Goal: Information Seeking & Learning: Learn about a topic

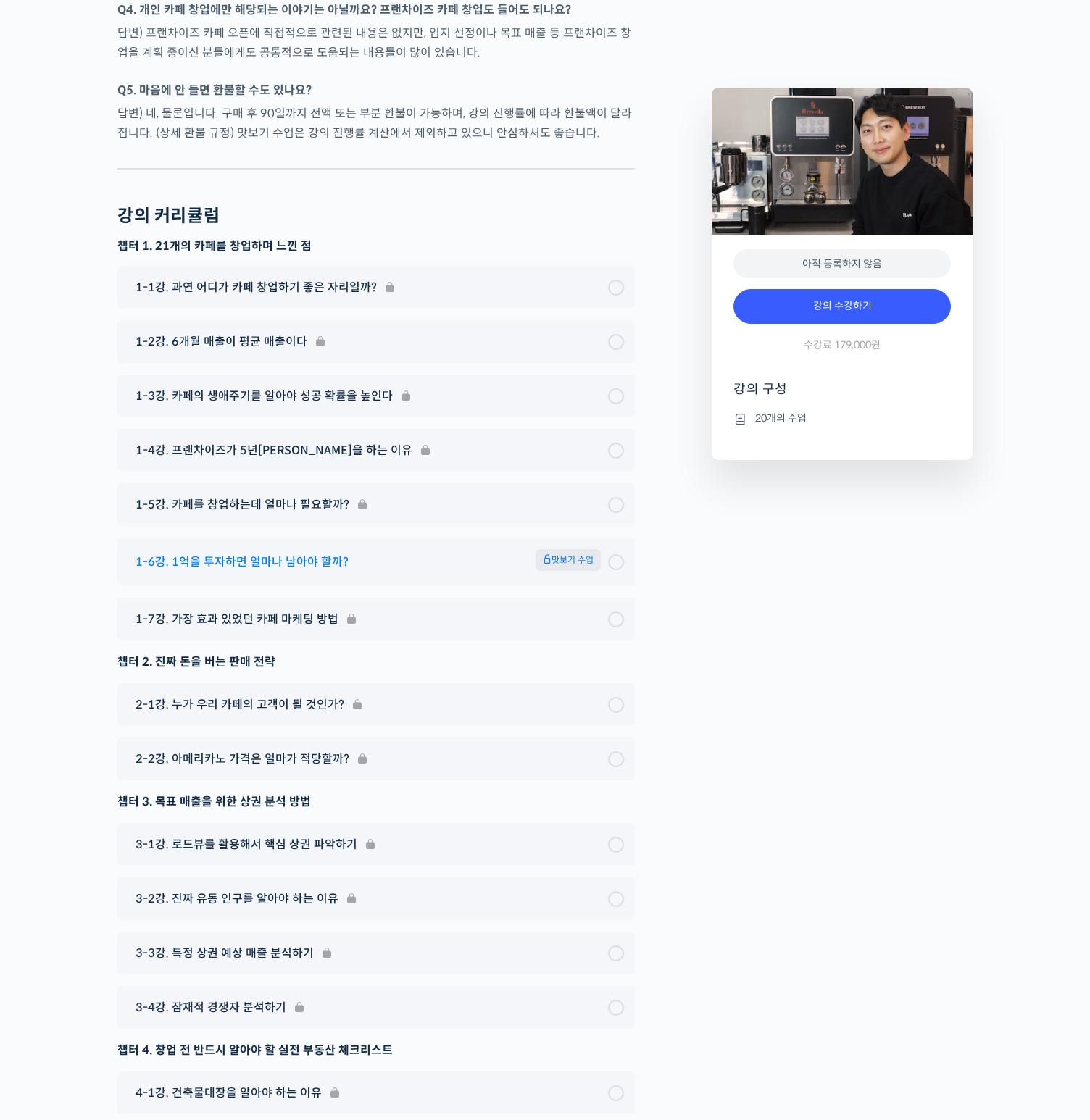
scroll to position [4916, 0]
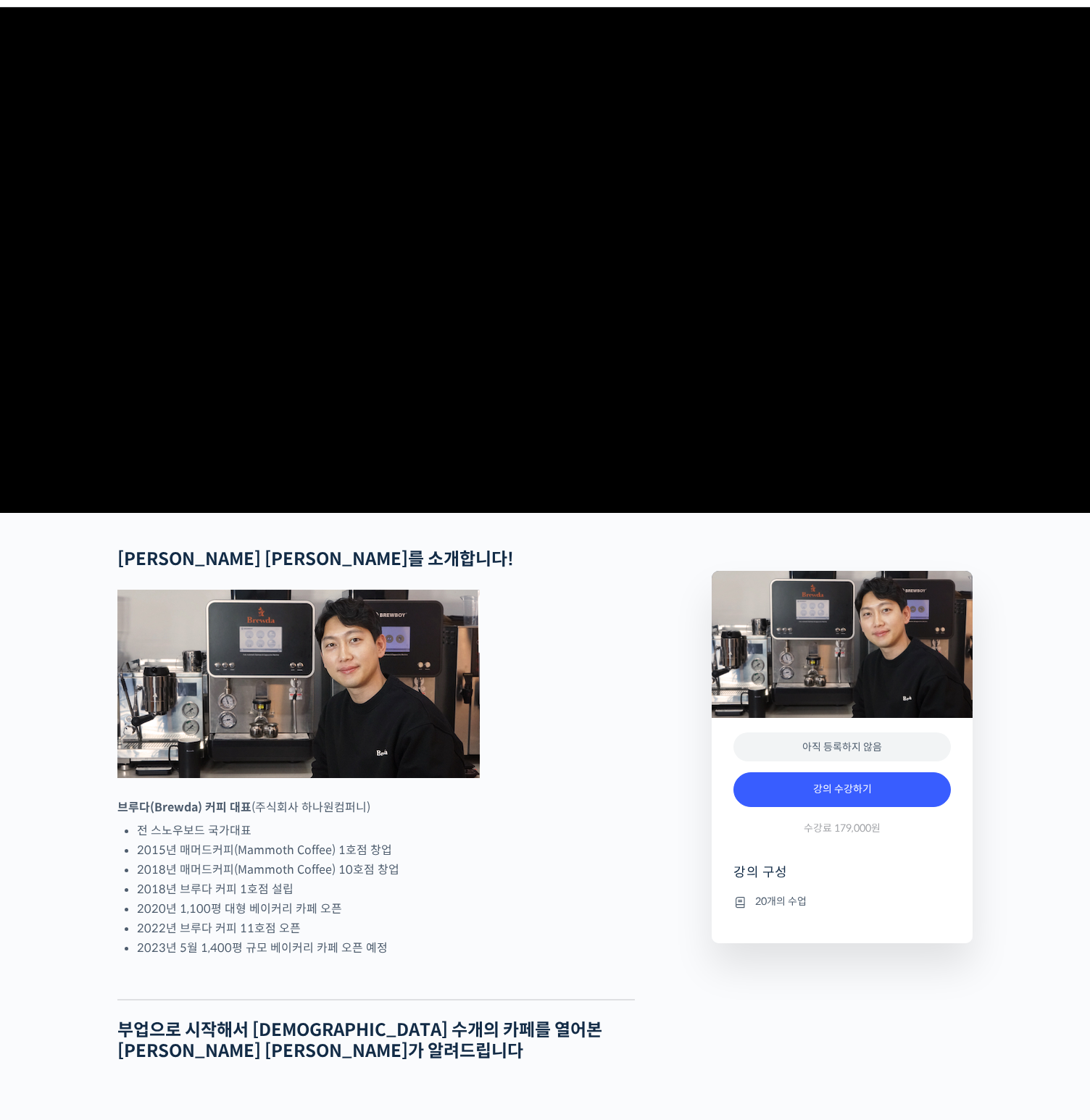
scroll to position [0, 0]
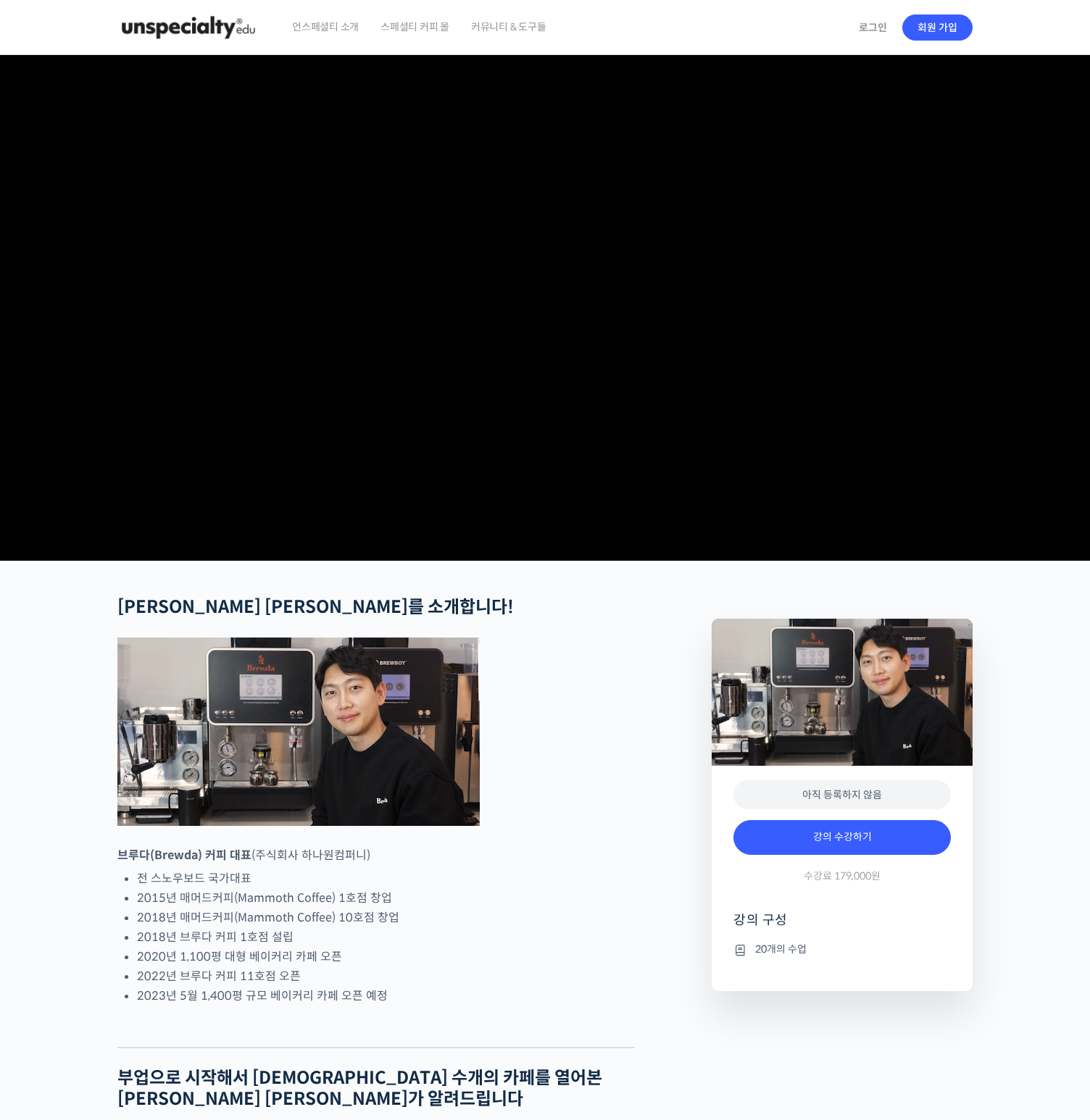
click at [419, 440] on video at bounding box center [545, 305] width 856 height 500
click at [438, 419] on video at bounding box center [545, 305] width 856 height 500
click at [192, 47] on img at bounding box center [188, 27] width 142 height 43
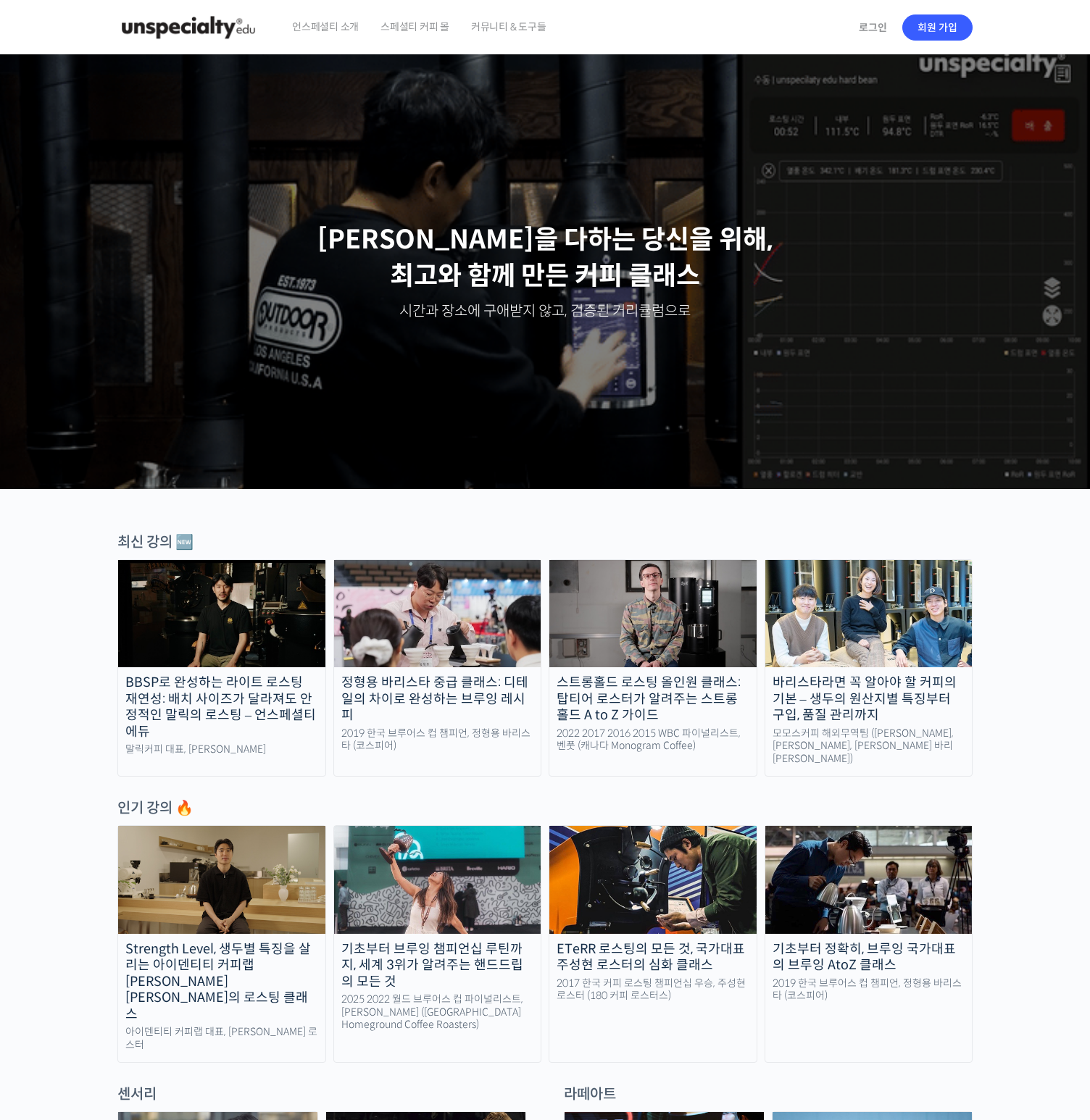
click at [325, 22] on span "언스페셜티 소개" at bounding box center [325, 26] width 67 height 55
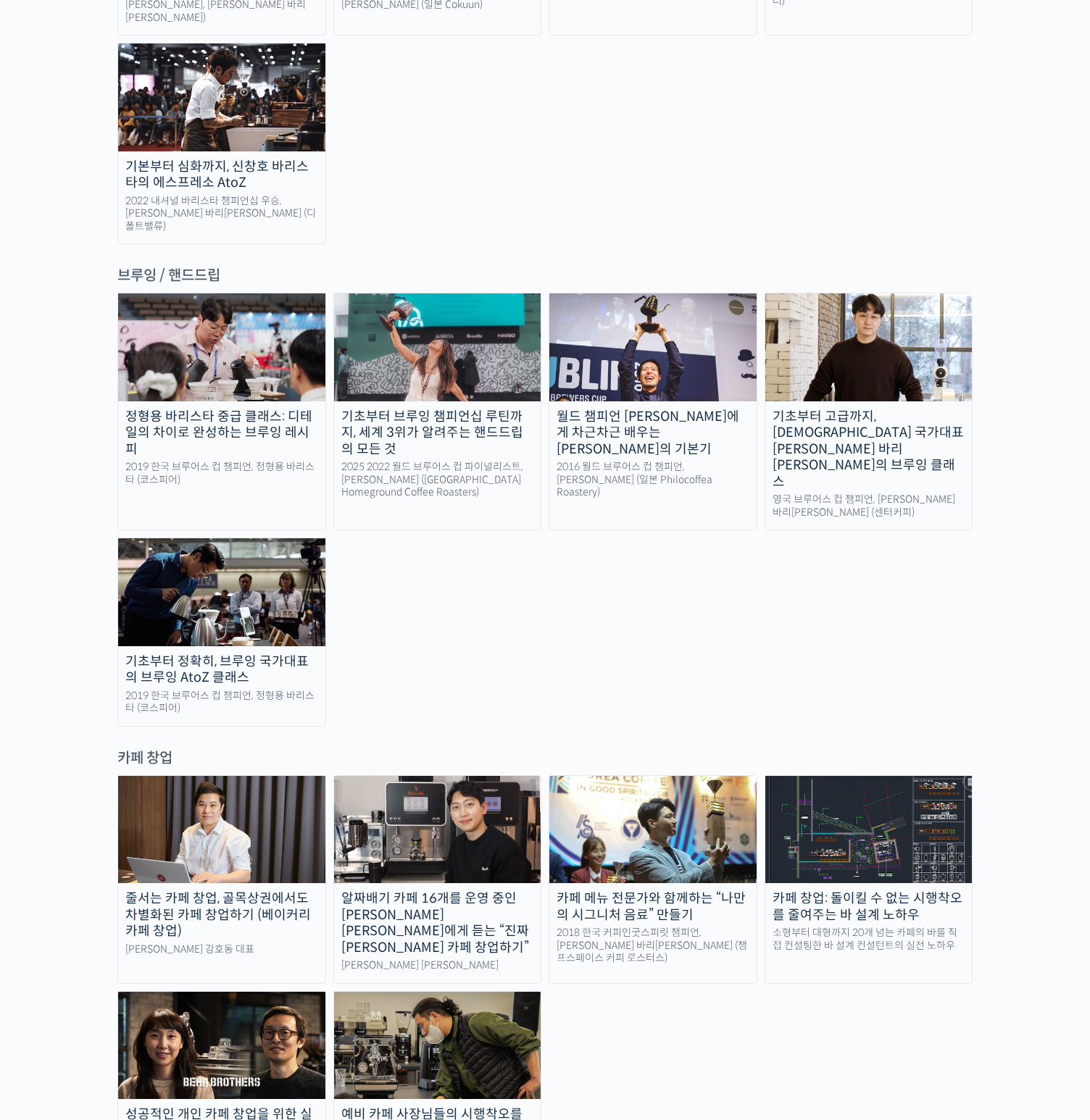
scroll to position [2343, 0]
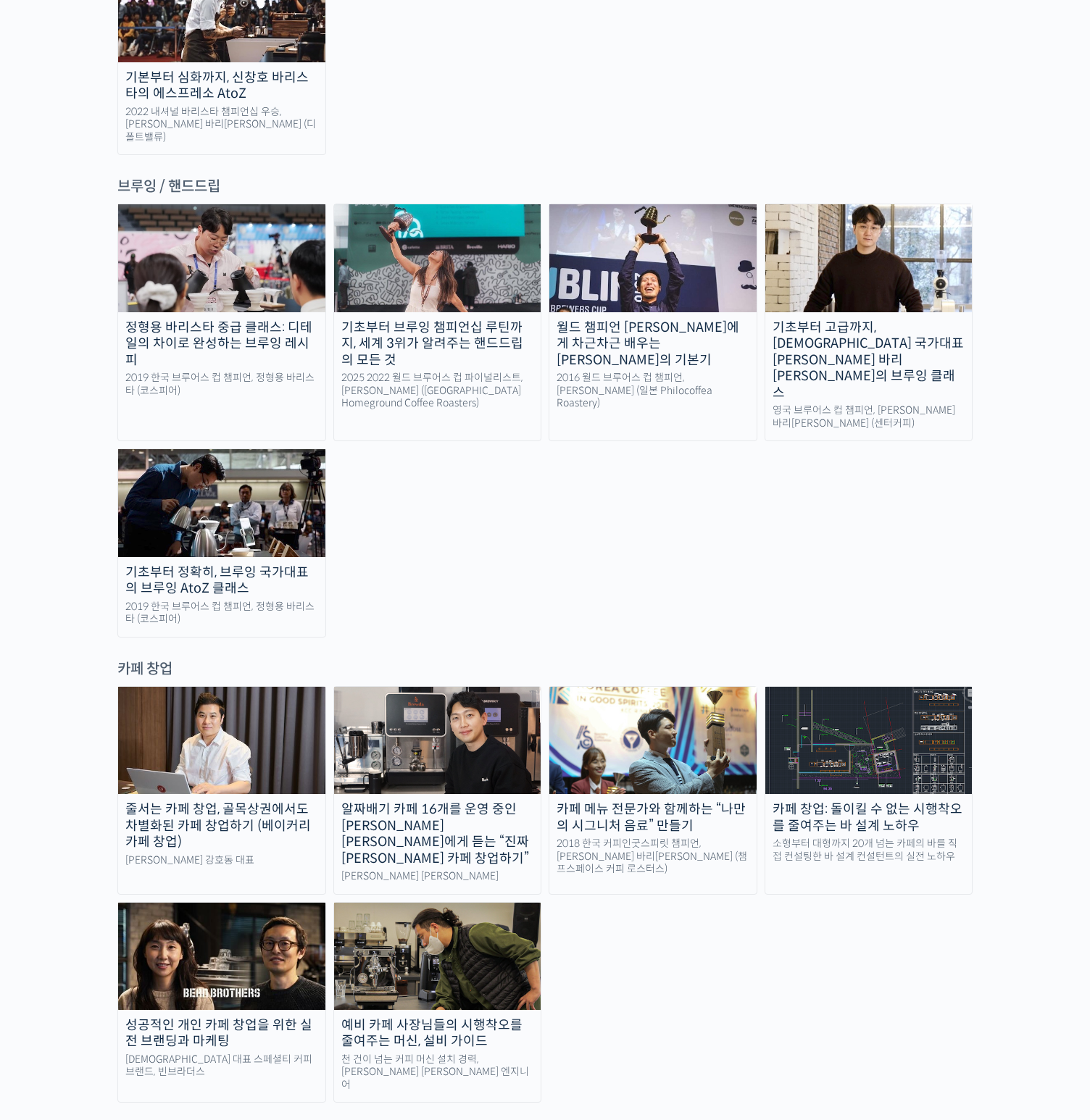
click at [655, 687] on img at bounding box center [653, 741] width 207 height 108
click at [189, 687] on img at bounding box center [222, 741] width 207 height 108
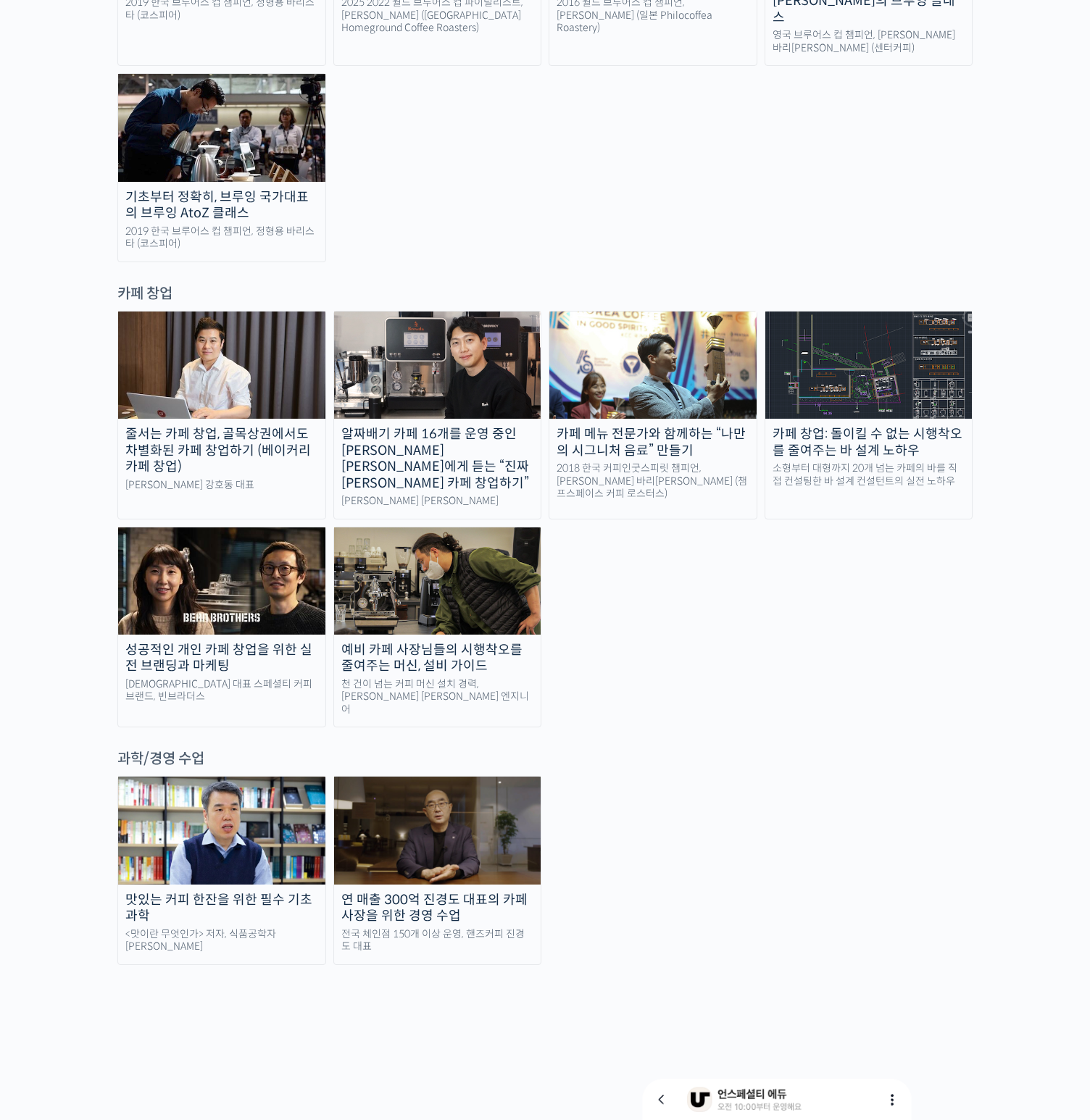
scroll to position [2490, 0]
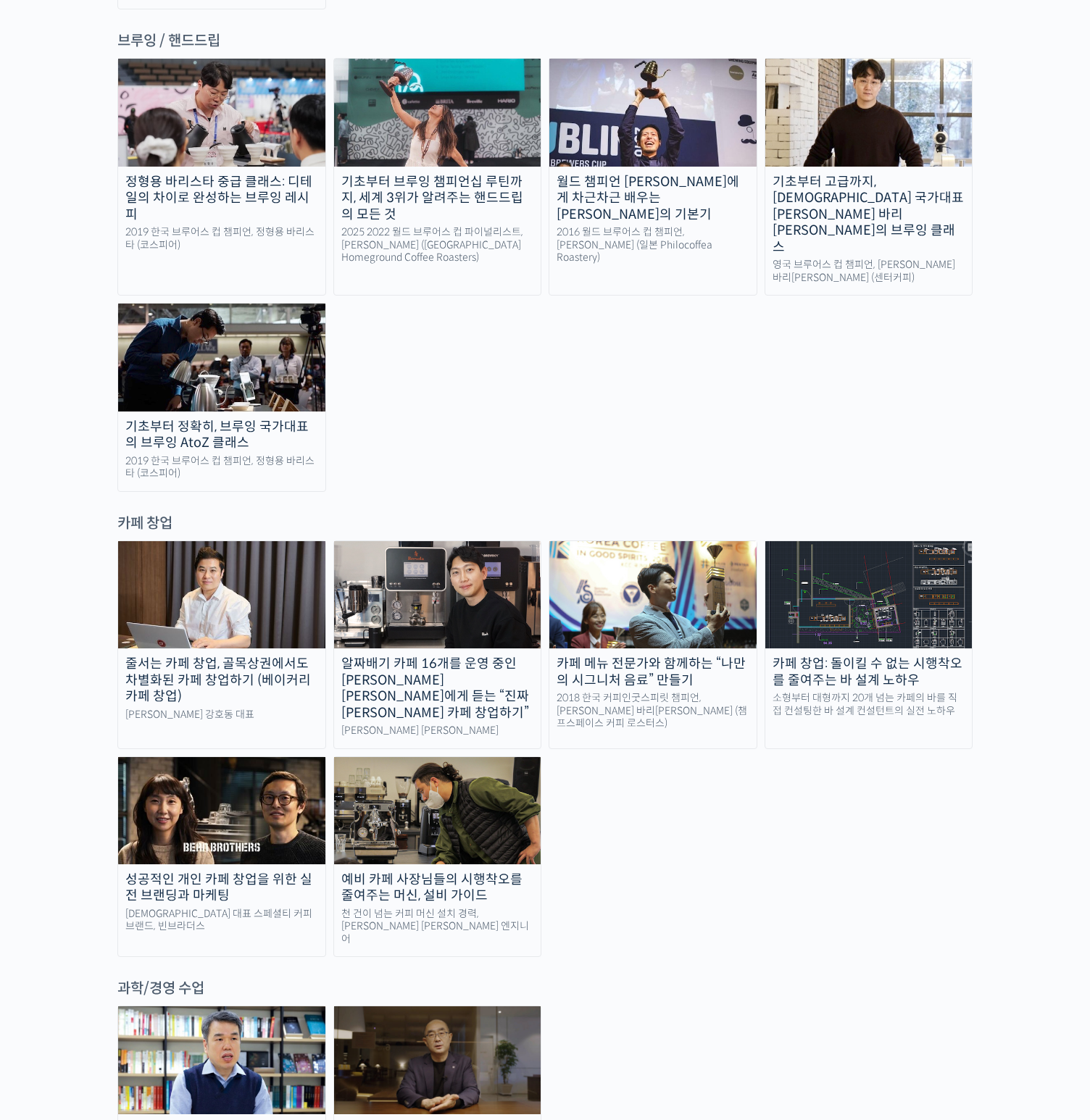
click at [420, 542] on img at bounding box center [437, 595] width 207 height 108
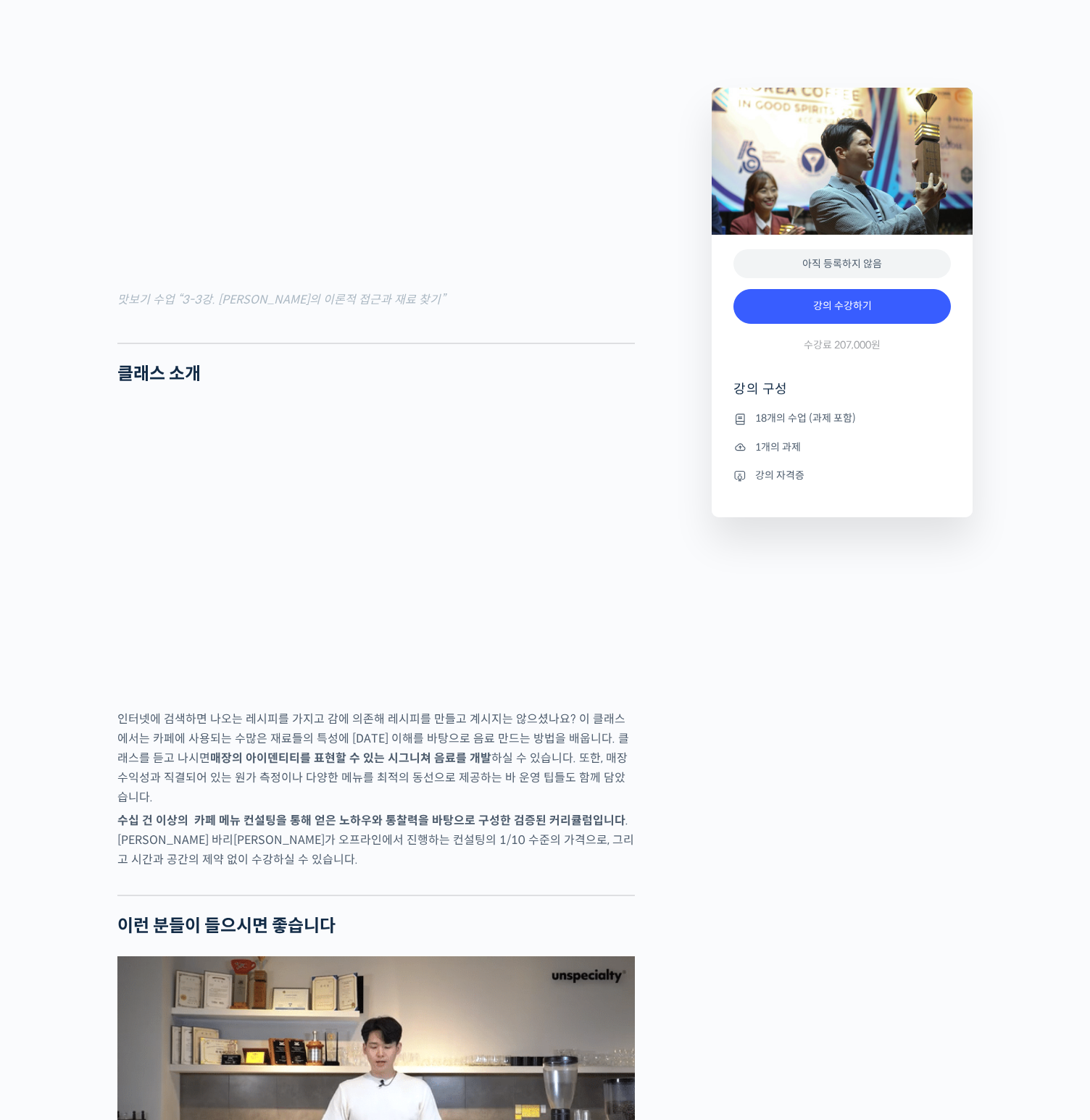
scroll to position [1967, 0]
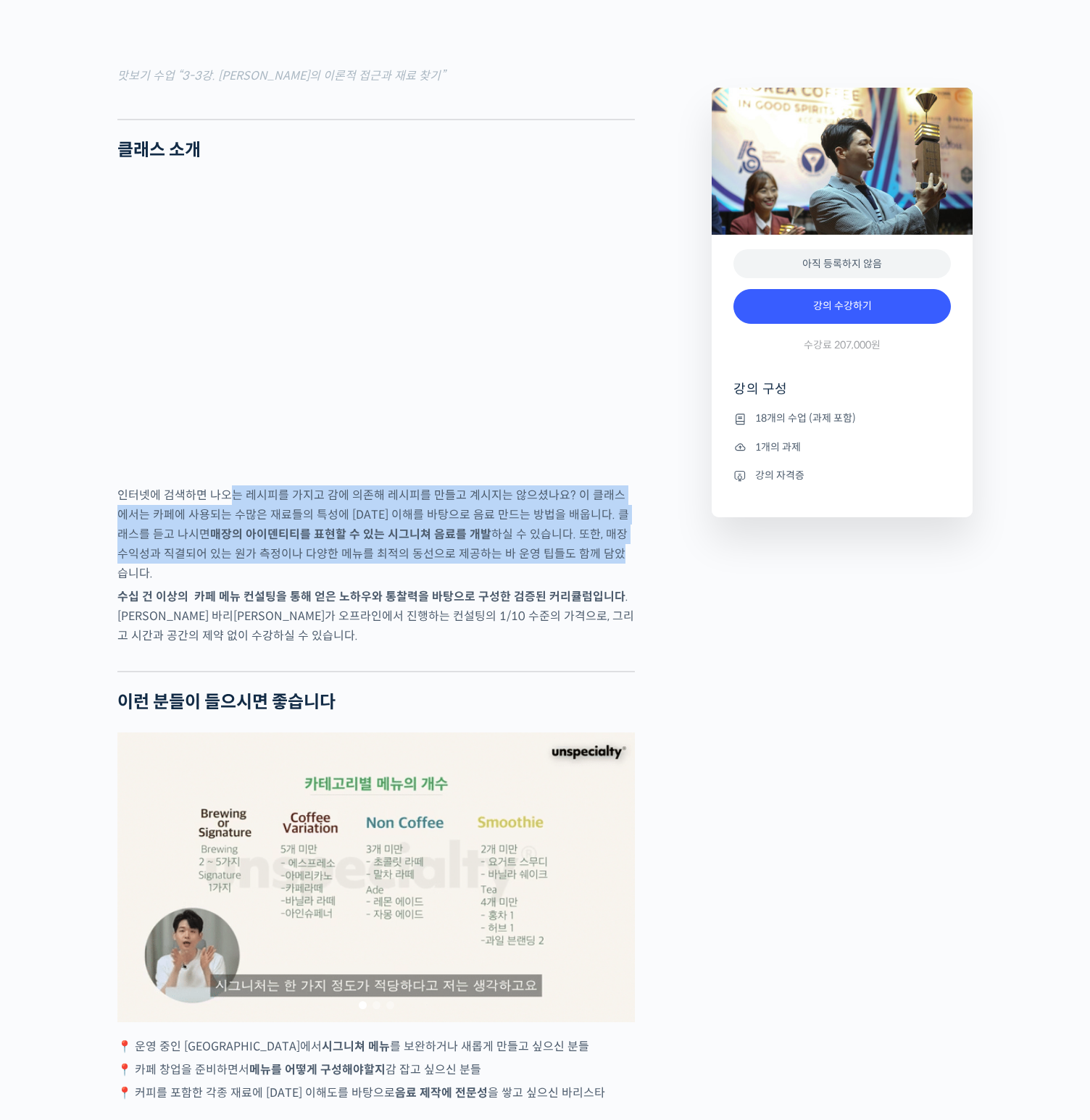
drag, startPoint x: 237, startPoint y: 508, endPoint x: 553, endPoint y: 575, distance: 323.0
click at [553, 575] on p "인터넷에 검색하면 나오는 레시피를 가지고 감에 의존해 레시피를 만들고 계시지는 않으셨나요? 이 클래스에서는 카페에 사용되는 수많은 재료들의 특…" at bounding box center [376, 534] width 518 height 98
drag, startPoint x: 245, startPoint y: 500, endPoint x: 532, endPoint y: 578, distance: 297.4
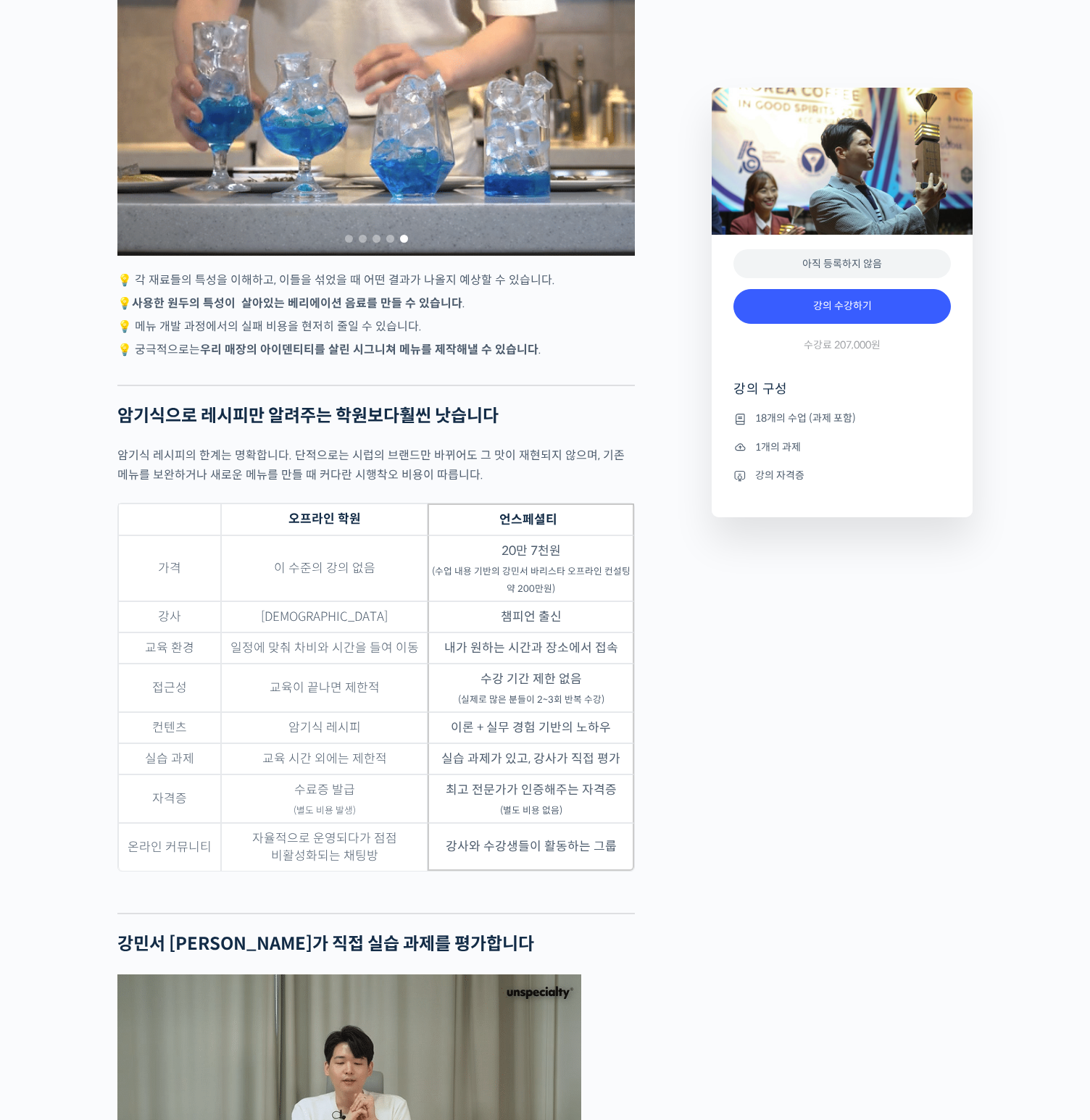
scroll to position [3118, 0]
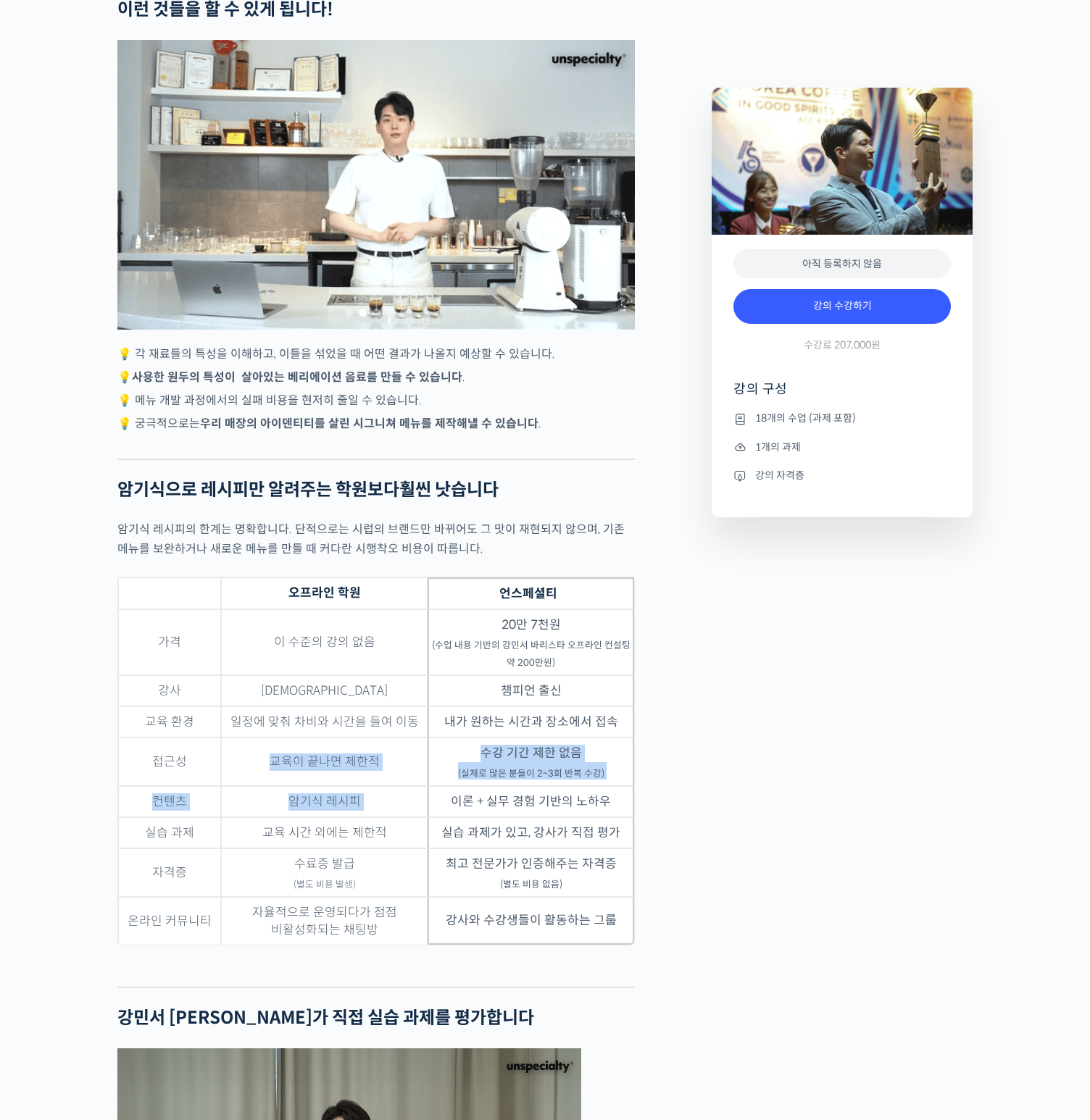
drag, startPoint x: 360, startPoint y: 737, endPoint x: 454, endPoint y: 797, distance: 111.5
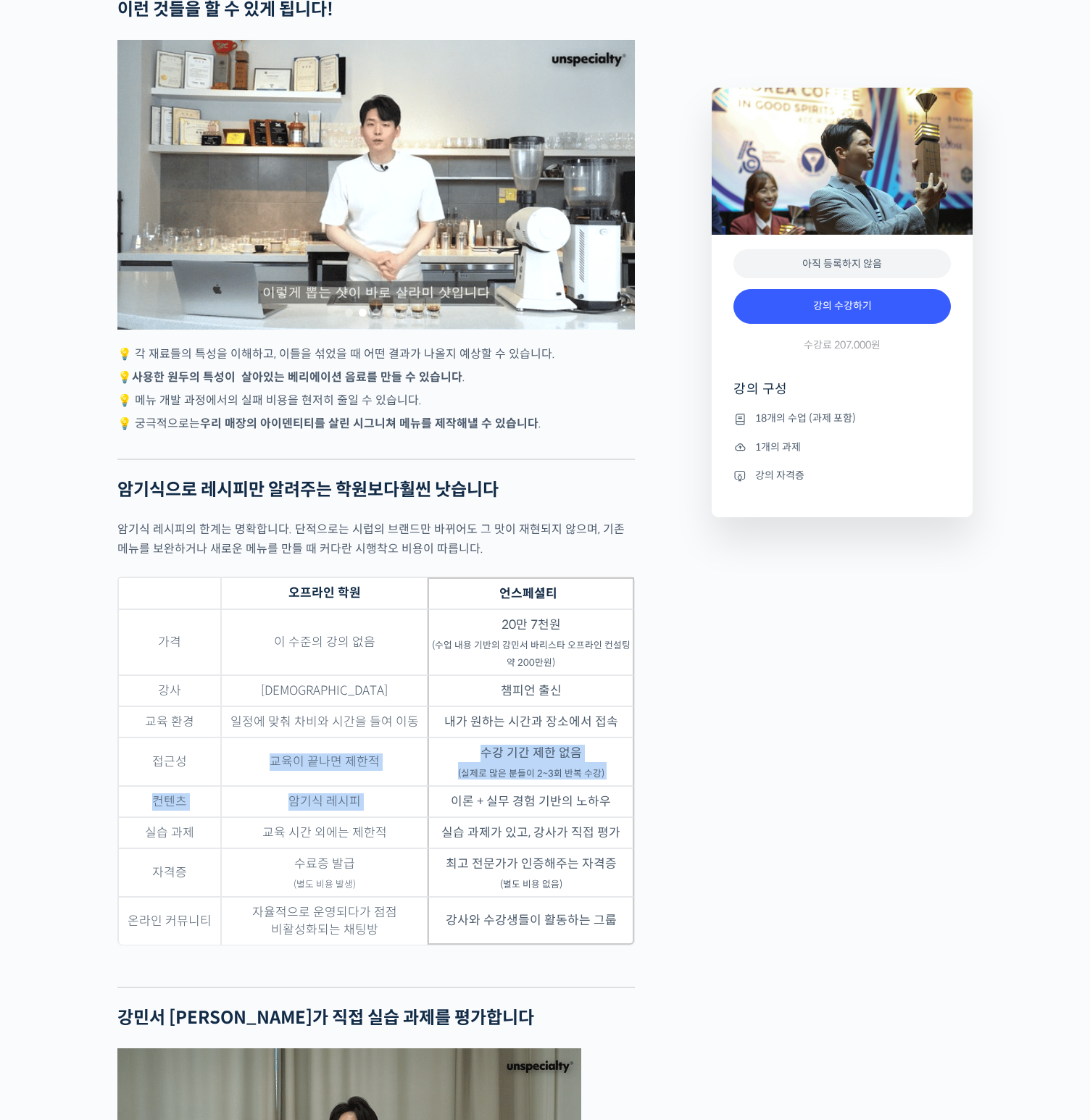
click at [454, 797] on tbody "가격 이 수준의 강의 없음 20만 7천원 (수업 내용 기반의 강민서 바리스타 오프라인 컨설팅 약 200만원) 강사 복불복 챔피언 출신 교육 환…" at bounding box center [376, 777] width 516 height 335
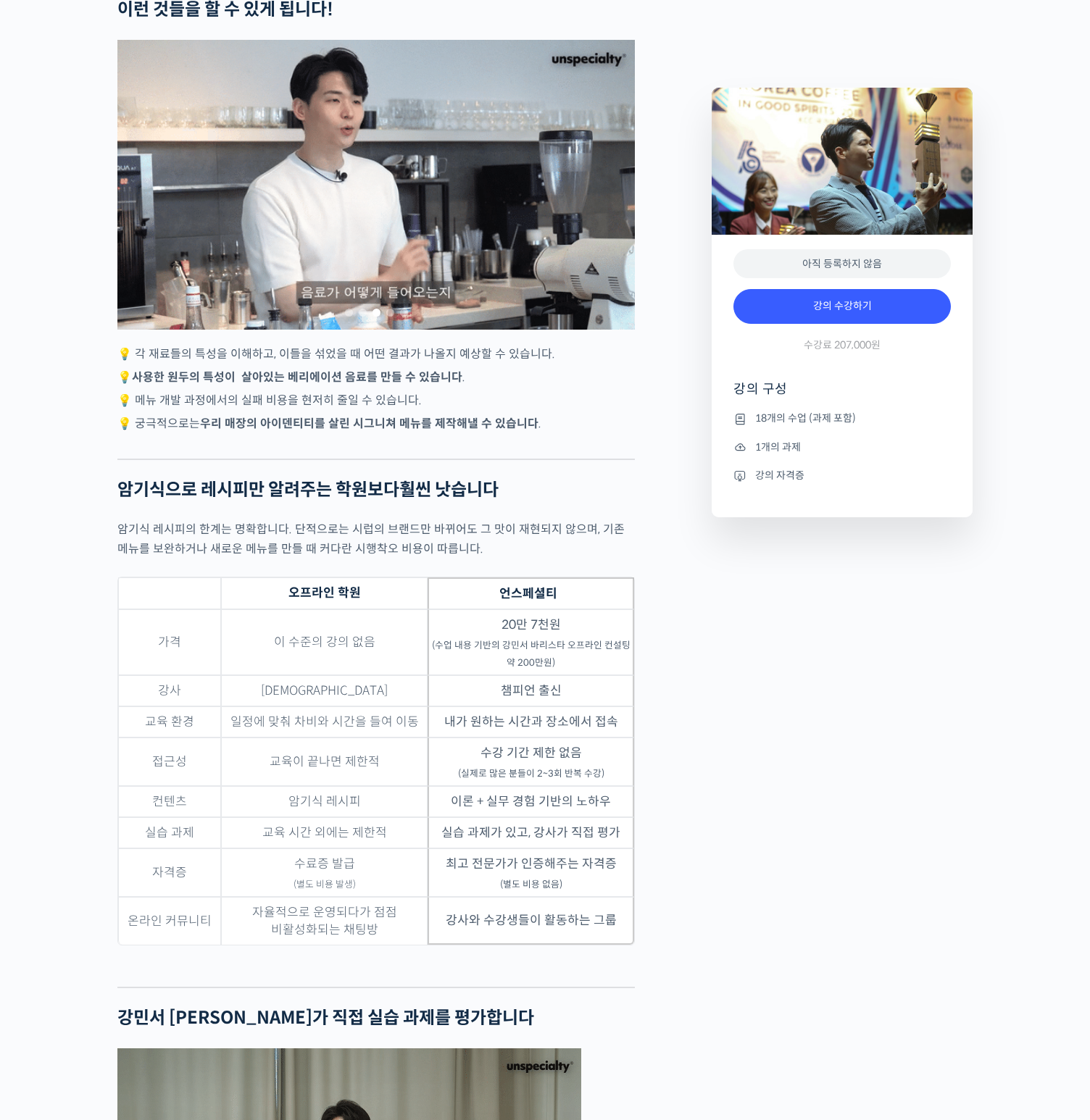
click at [613, 796] on td "이론 + 실무 경험 기반의 노하우" at bounding box center [531, 801] width 206 height 31
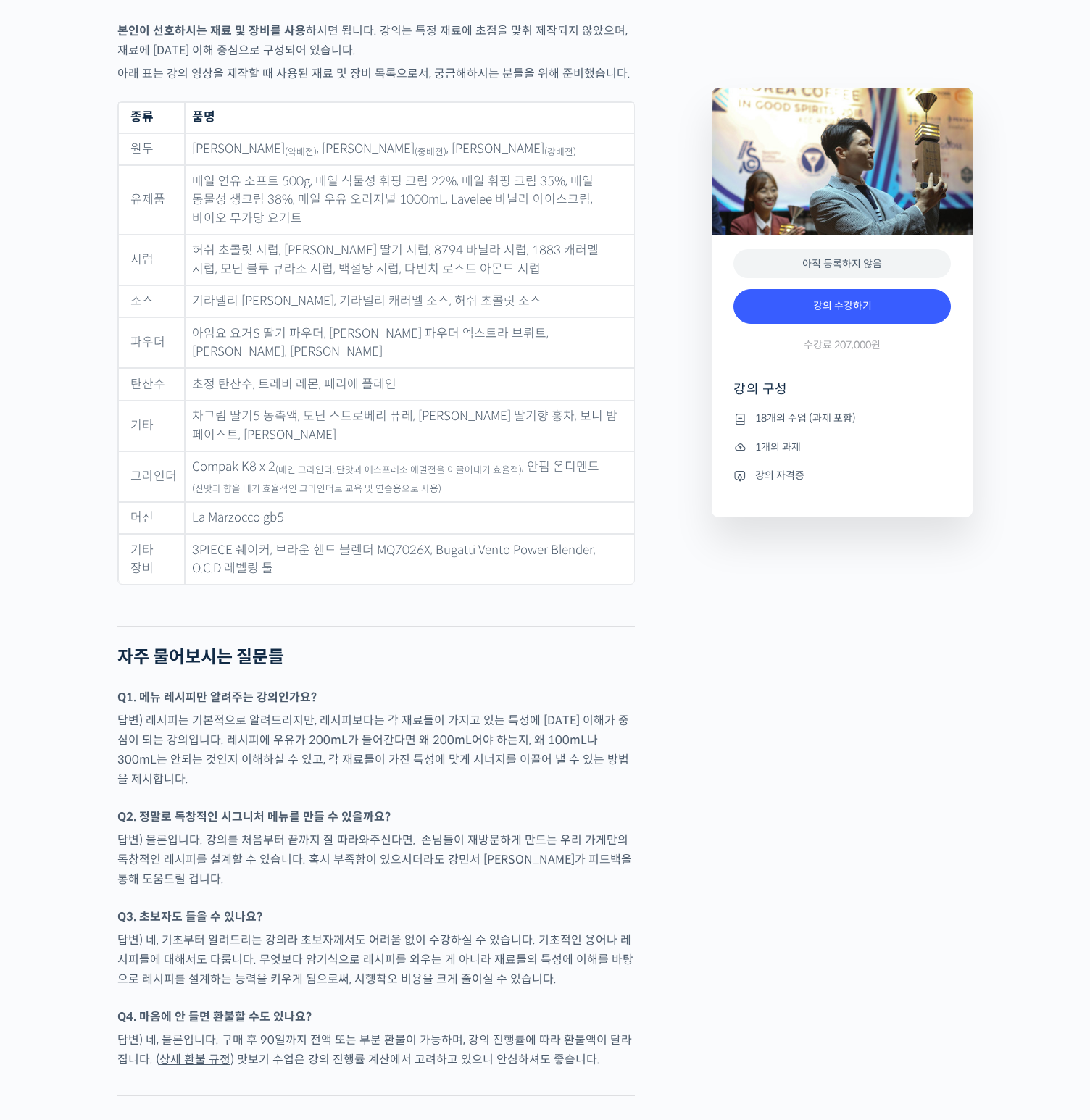
scroll to position [5938, 0]
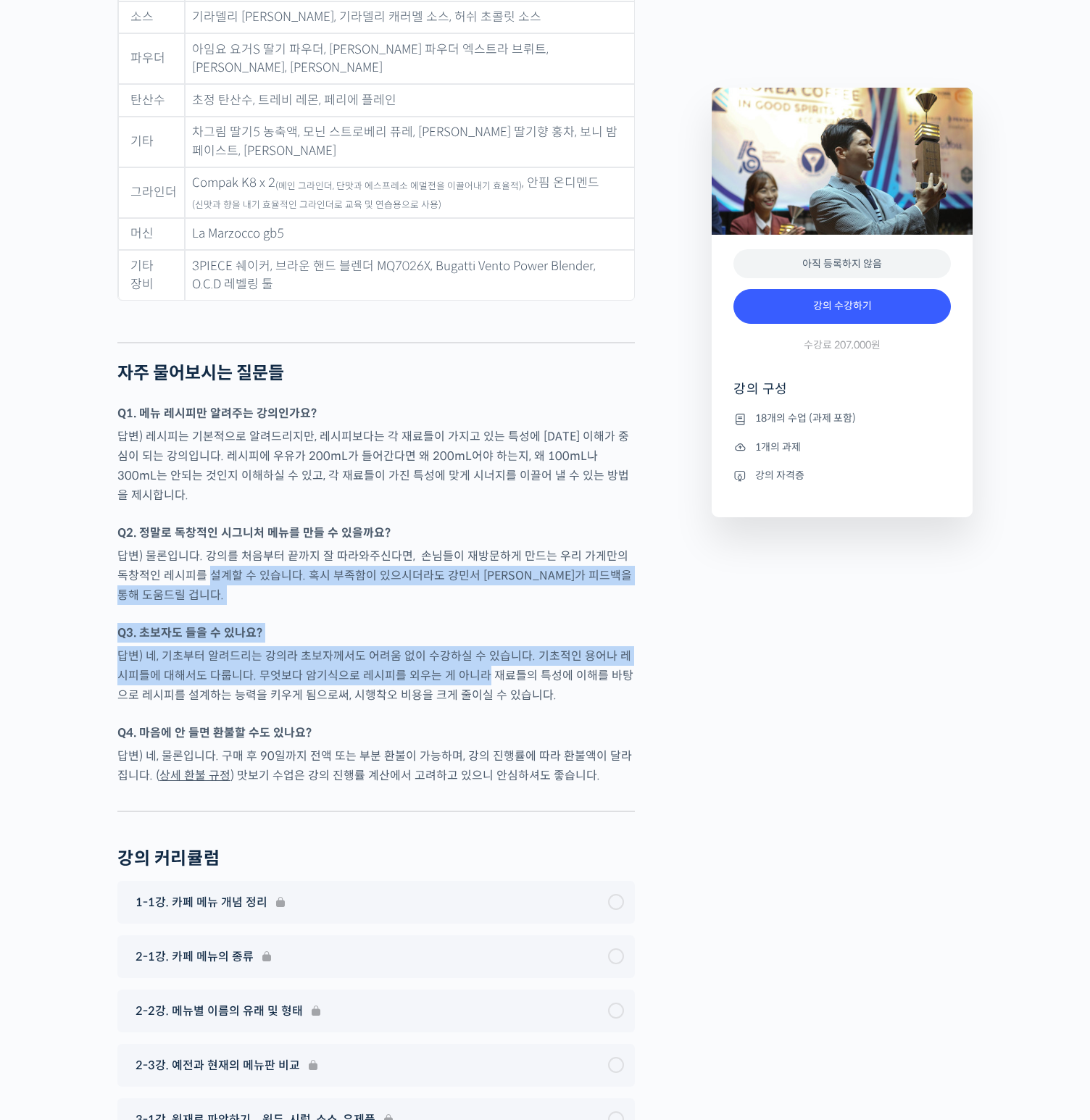
drag, startPoint x: 328, startPoint y: 535, endPoint x: 481, endPoint y: 603, distance: 167.4
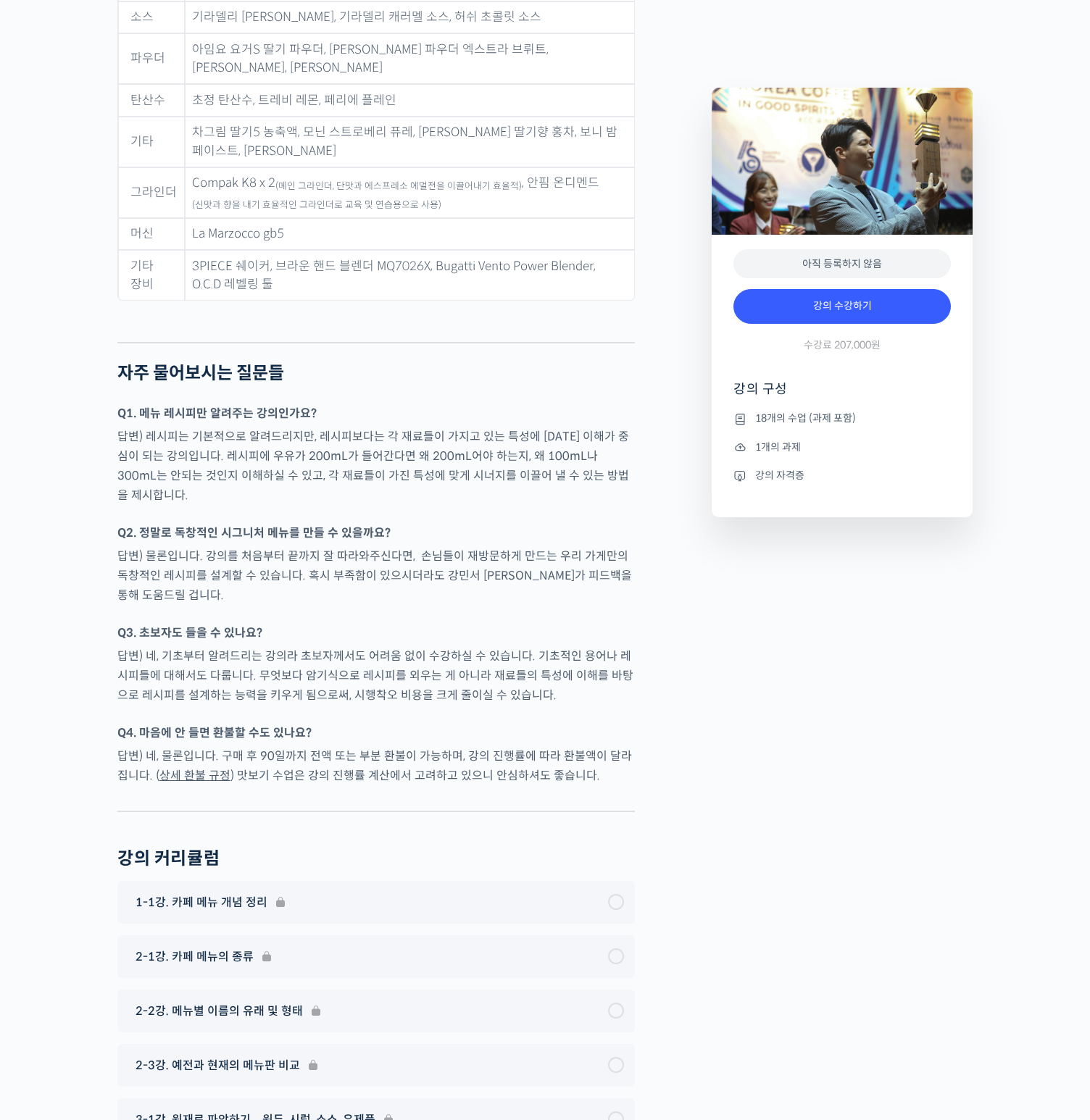
click at [481, 647] on p "답변) 네, 기초부터 알려드리는 강의라 초보자께서도 어려움 없이 수강하실 수 있습니다. 기초적인 용어나 레시피들에 대해서도 다룹니다. 무엇보다…" at bounding box center [376, 676] width 518 height 59
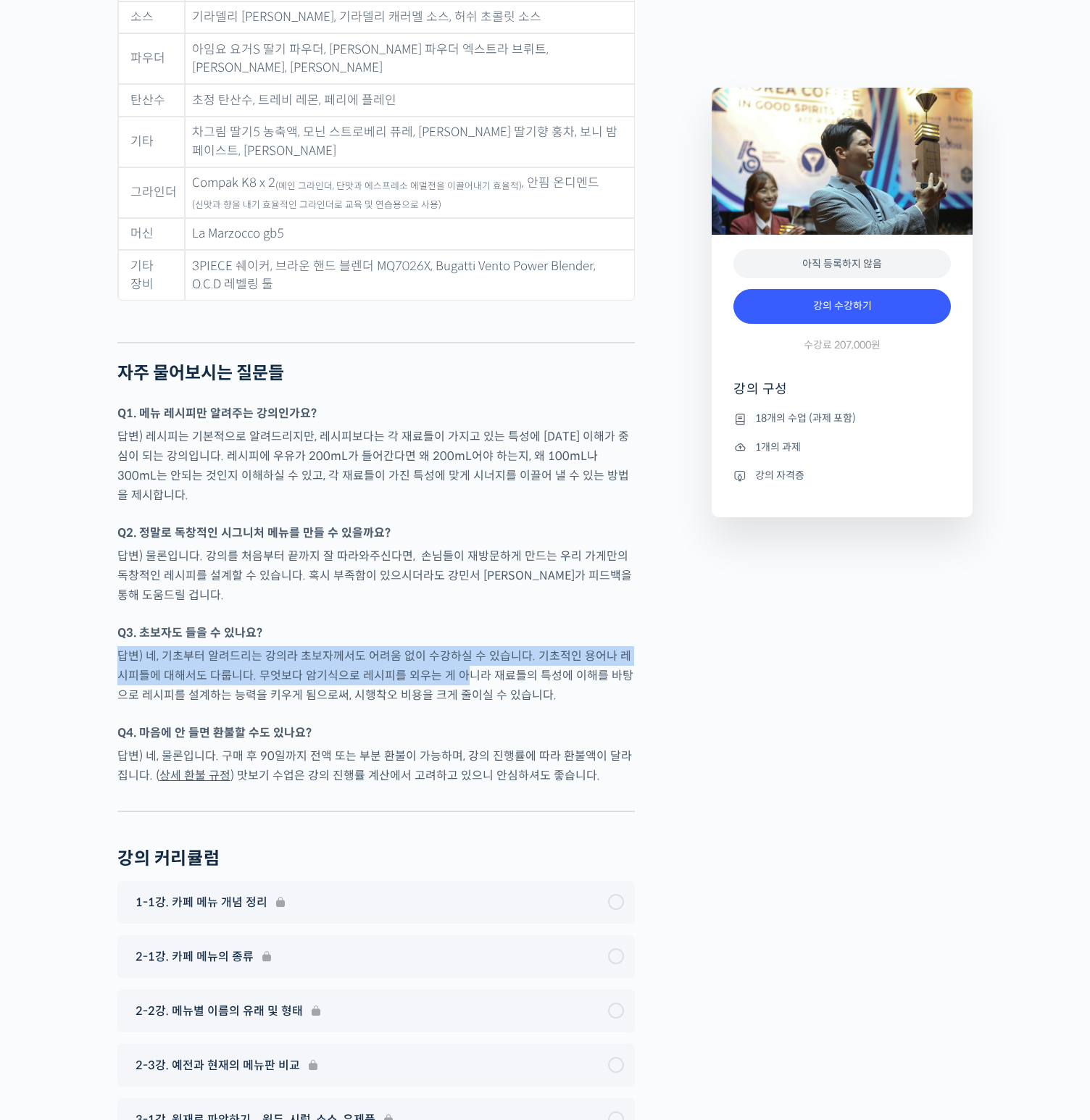
drag, startPoint x: 295, startPoint y: 538, endPoint x: 469, endPoint y: 595, distance: 183.1
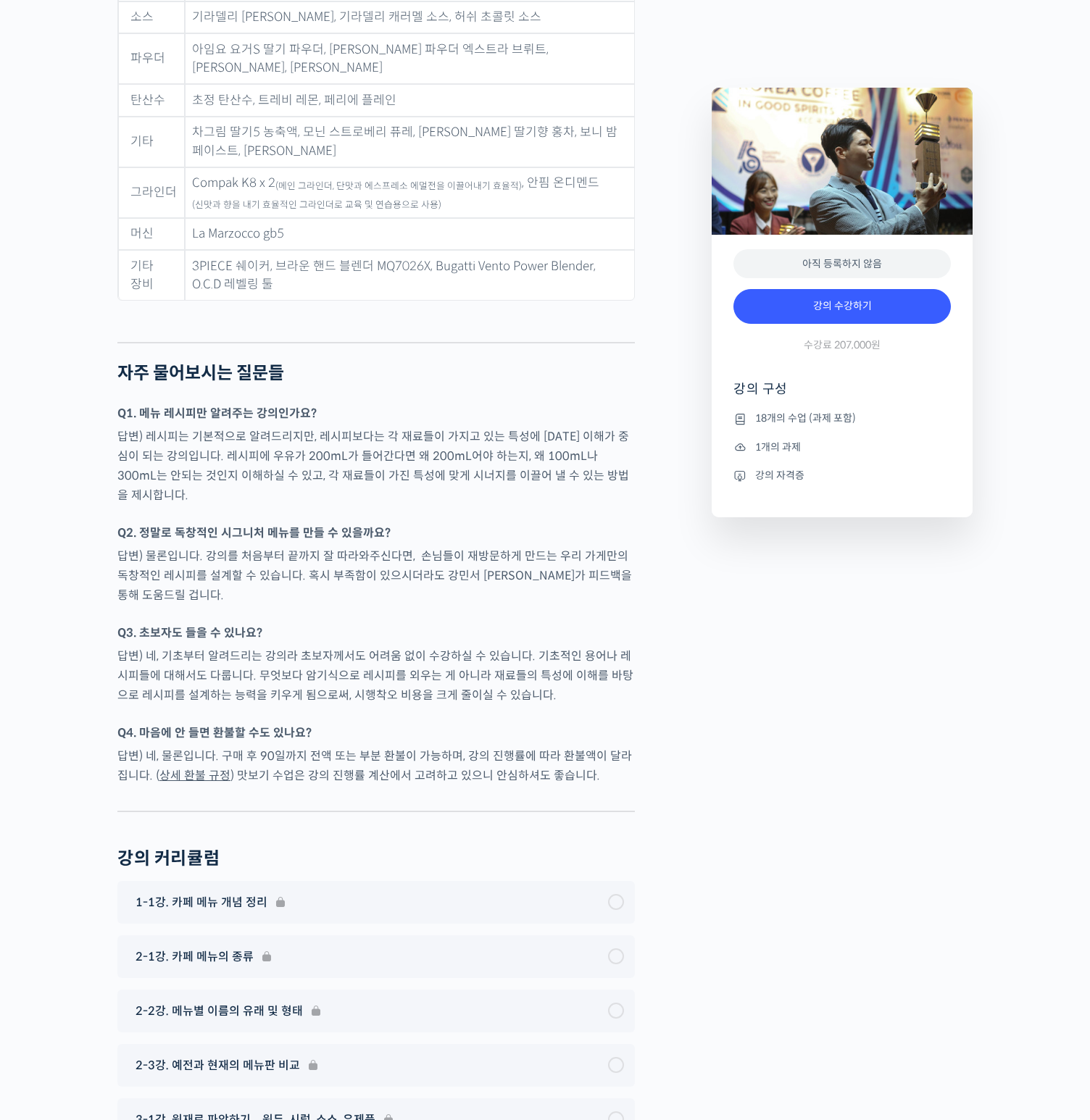
click at [469, 647] on p "답변) 네, 기초부터 알려드리는 강의라 초보자께서도 어려움 없이 수강하실 수 있습니다. 기초적인 용어나 레시피들에 대해서도 다룹니다. 무엇보다…" at bounding box center [376, 676] width 518 height 59
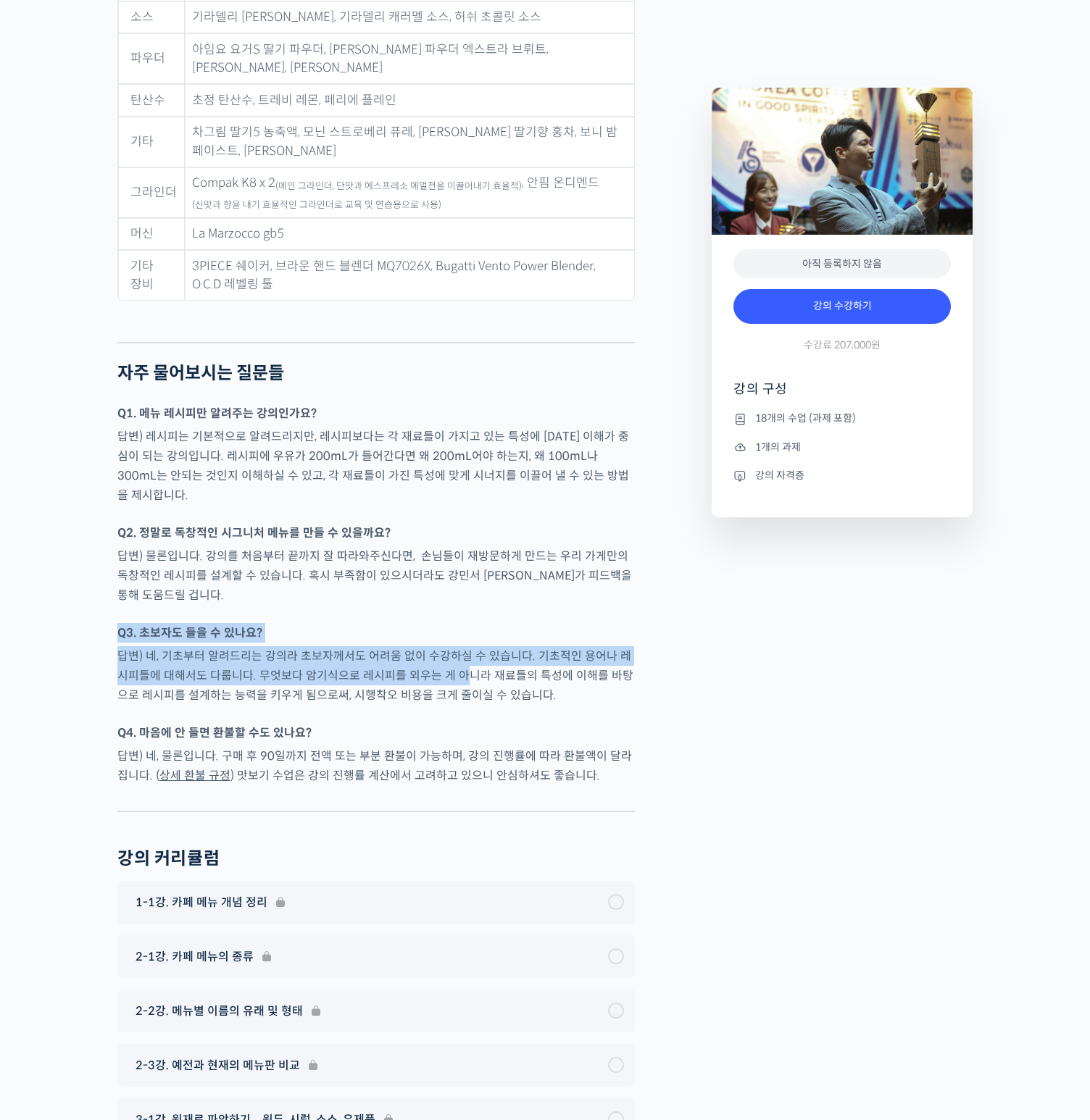
drag, startPoint x: 392, startPoint y: 554, endPoint x: 523, endPoint y: 600, distance: 138.8
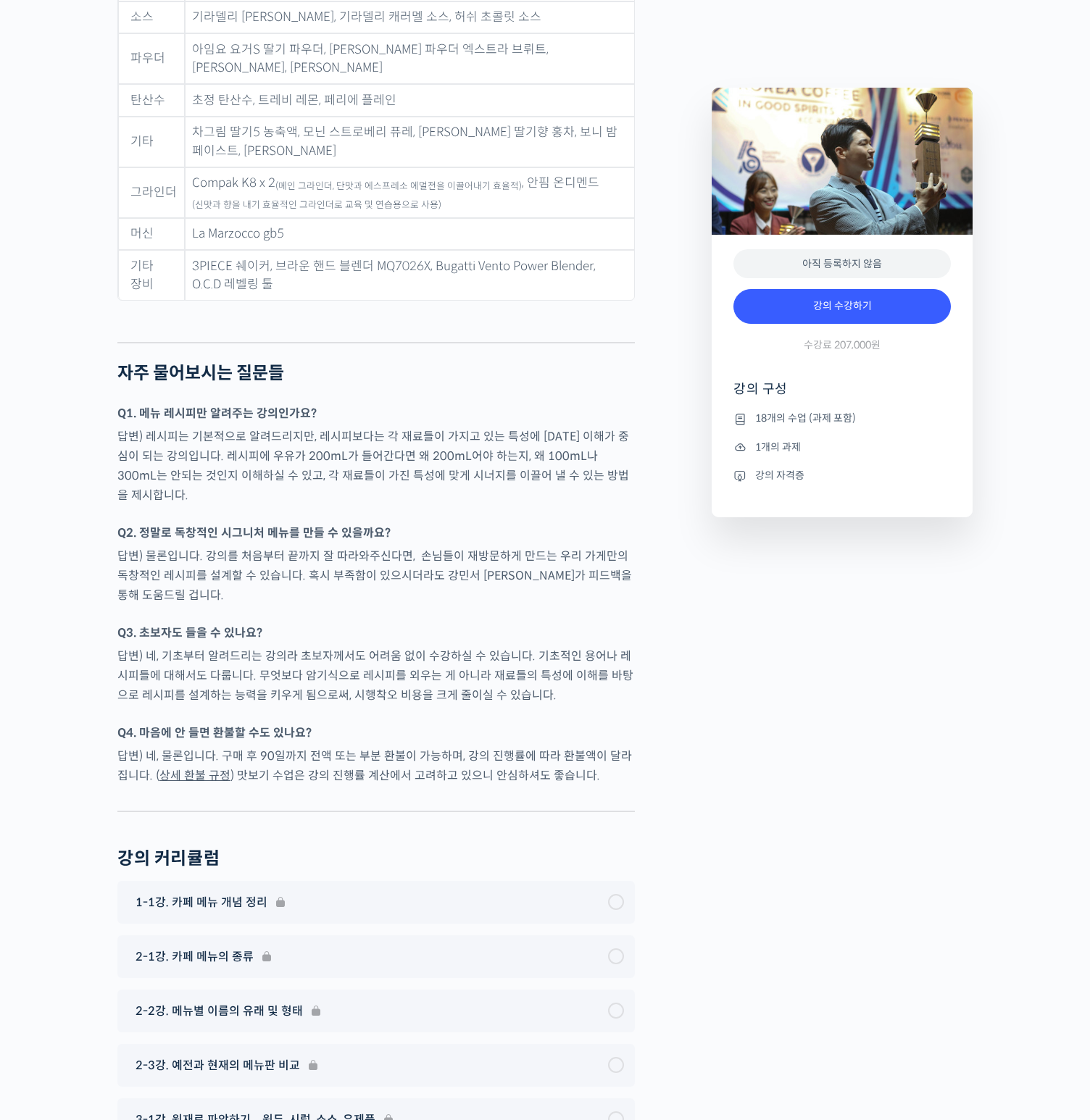
click at [523, 647] on p "답변) 네, 기초부터 알려드리는 강의라 초보자께서도 어려움 없이 수강하실 수 있습니다. 기초적인 용어나 레시피들에 대해서도 다룹니다. 무엇보다…" at bounding box center [376, 676] width 518 height 59
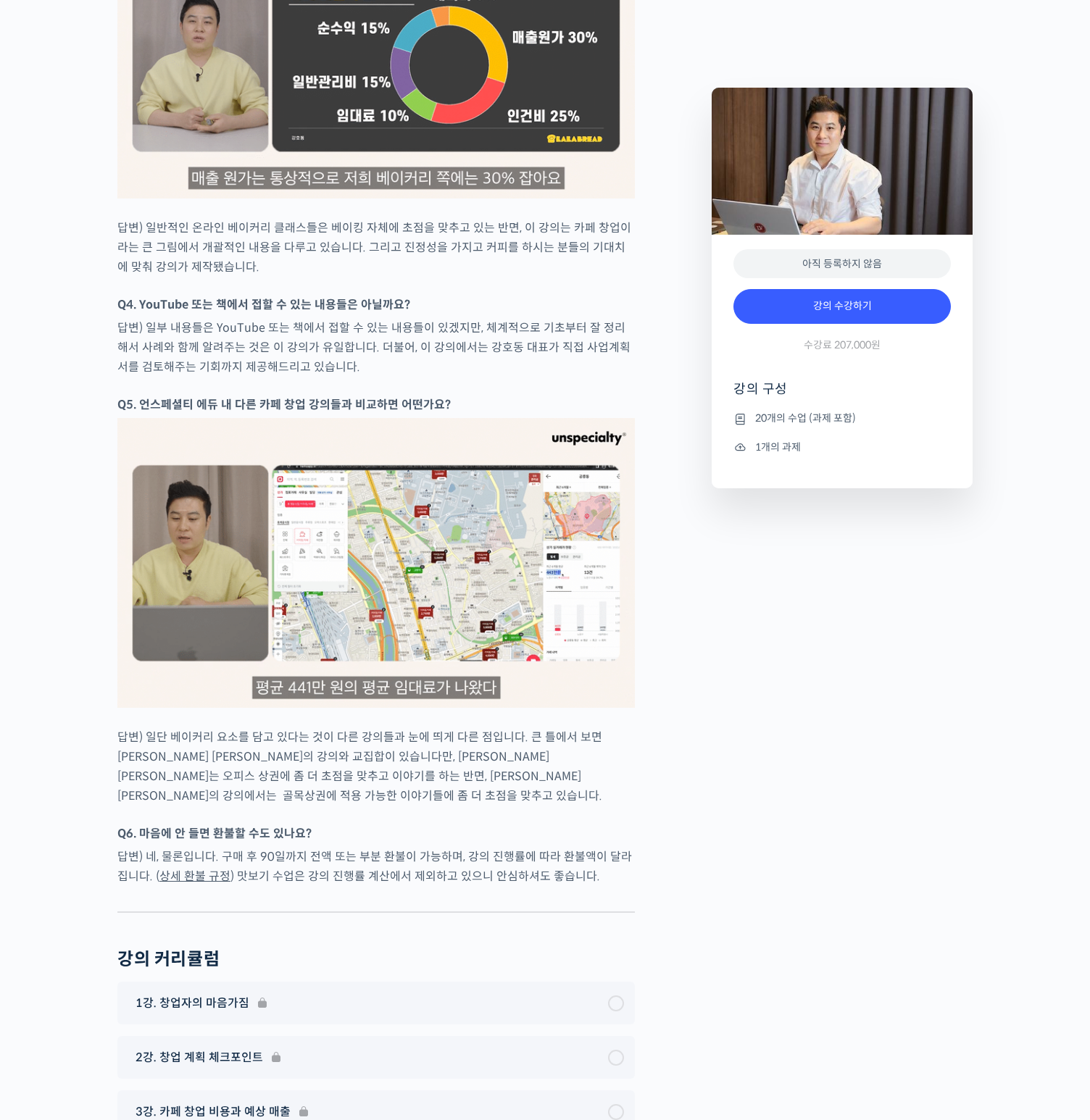
scroll to position [6128, 0]
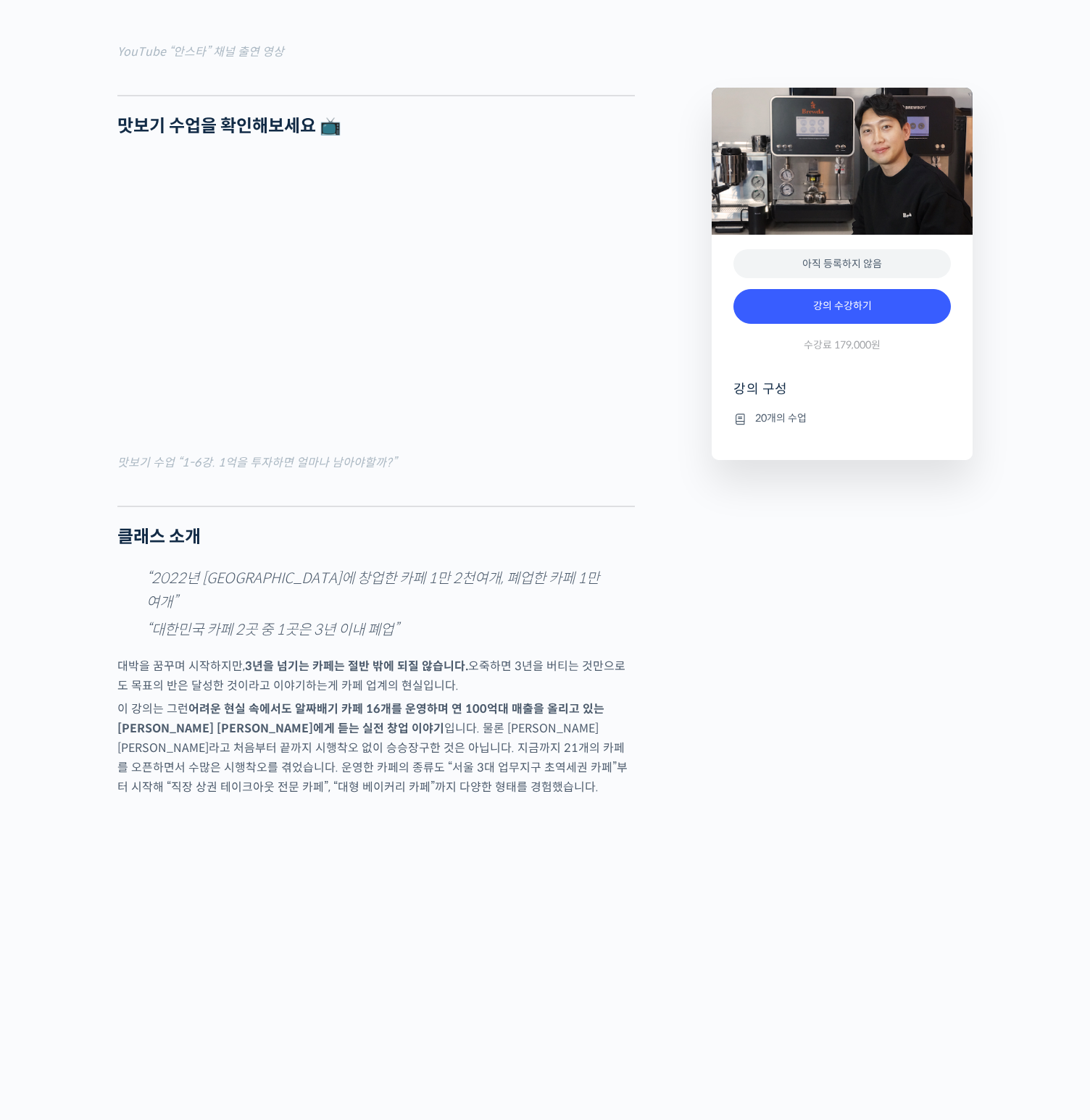
scroll to position [1554, 0]
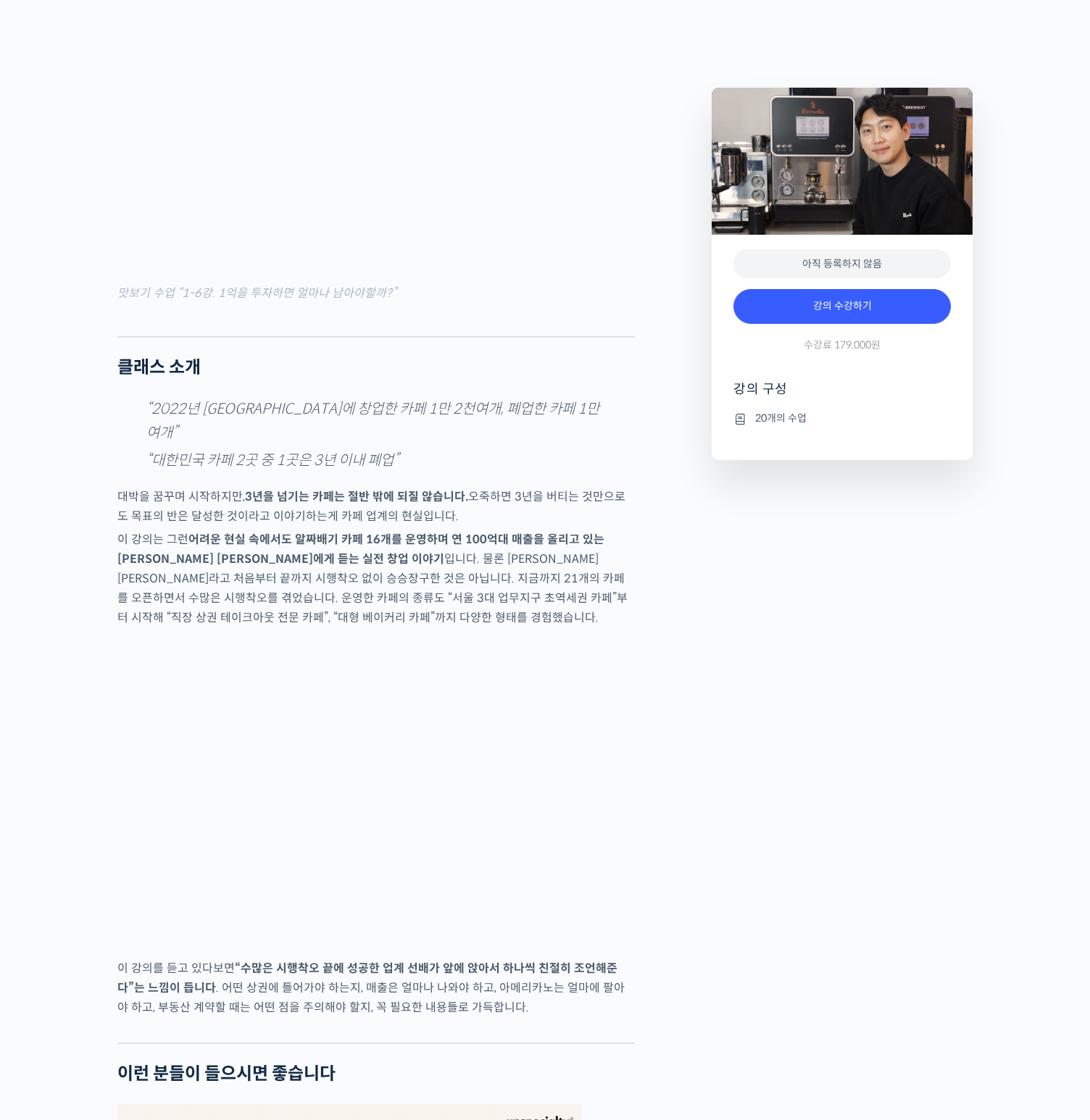
drag, startPoint x: 307, startPoint y: 437, endPoint x: 493, endPoint y: 528, distance: 207.1
click at [493, 526] on p "대박을 꿈꾸며 시작하지만, 3년을 넘기는 카페는 절반 밖에 되질 않습니다. 오죽하면 3년을 버티는 것만으로도 목표의 반은 달성한 것이라고 이야…" at bounding box center [376, 506] width 518 height 39
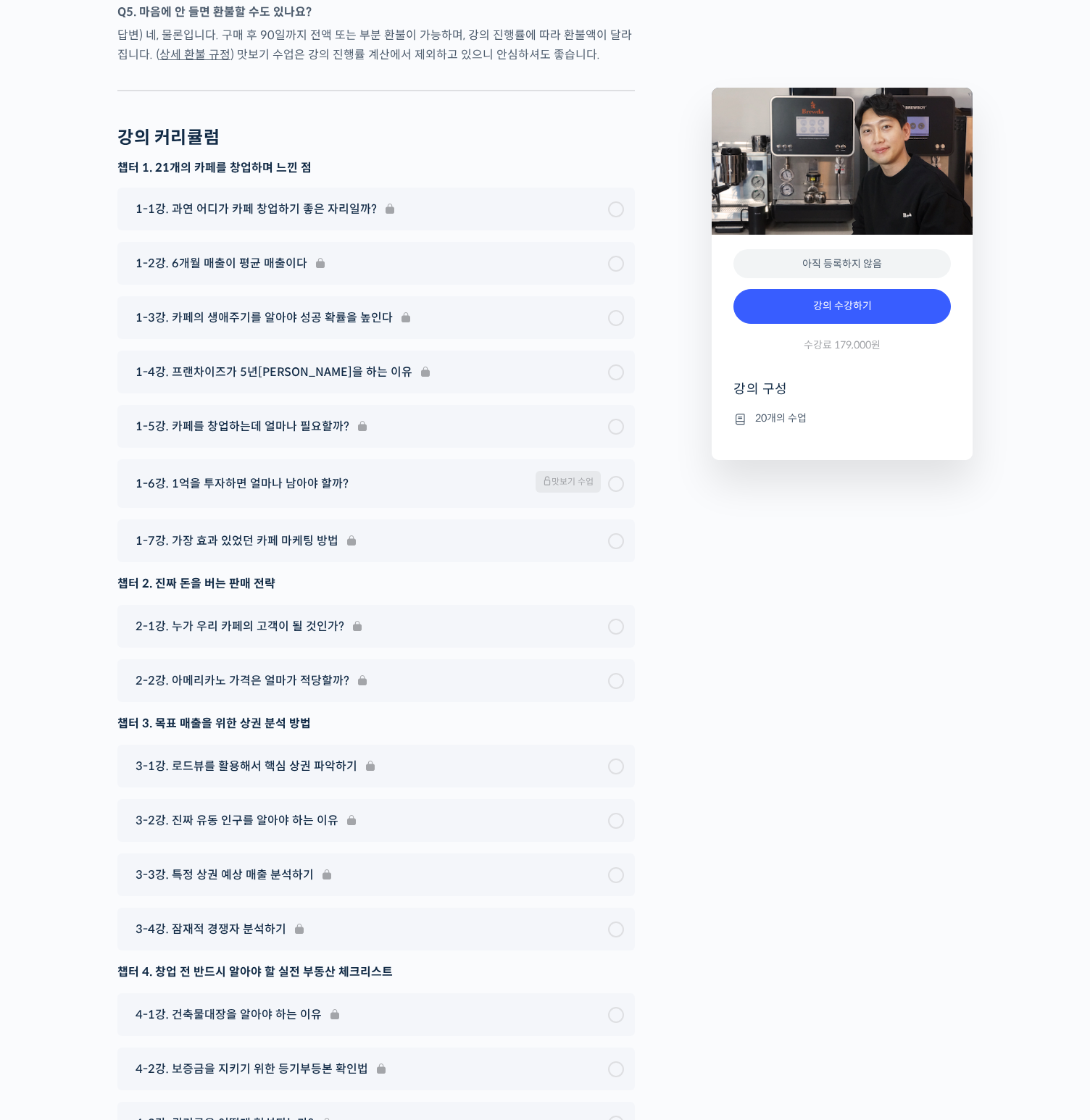
scroll to position [5171, 0]
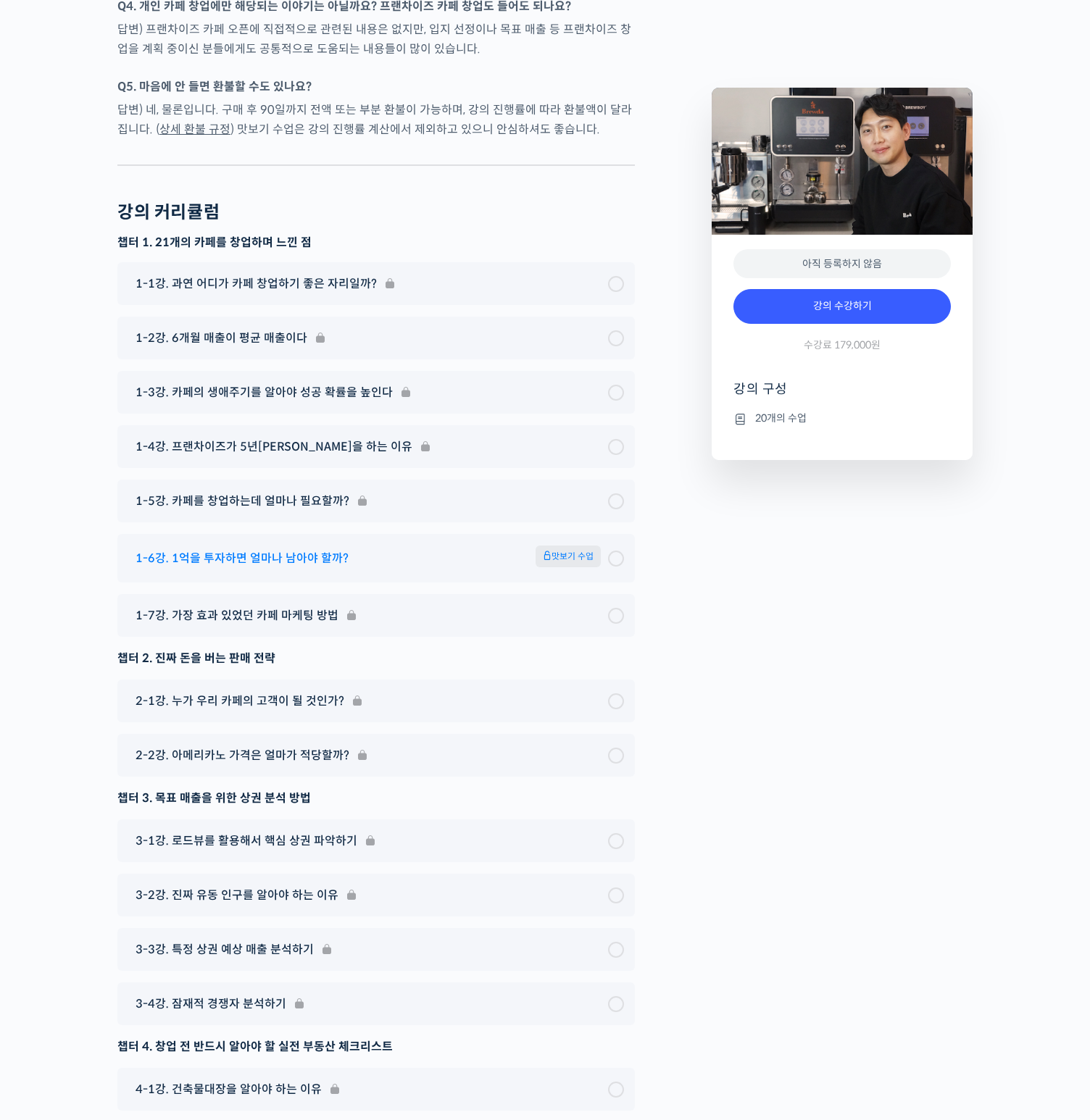
click at [468, 546] on div "1-6강. 1억을 투자하면 얼마나 남아야 할까? 맛보기 수업" at bounding box center [368, 558] width 480 height 26
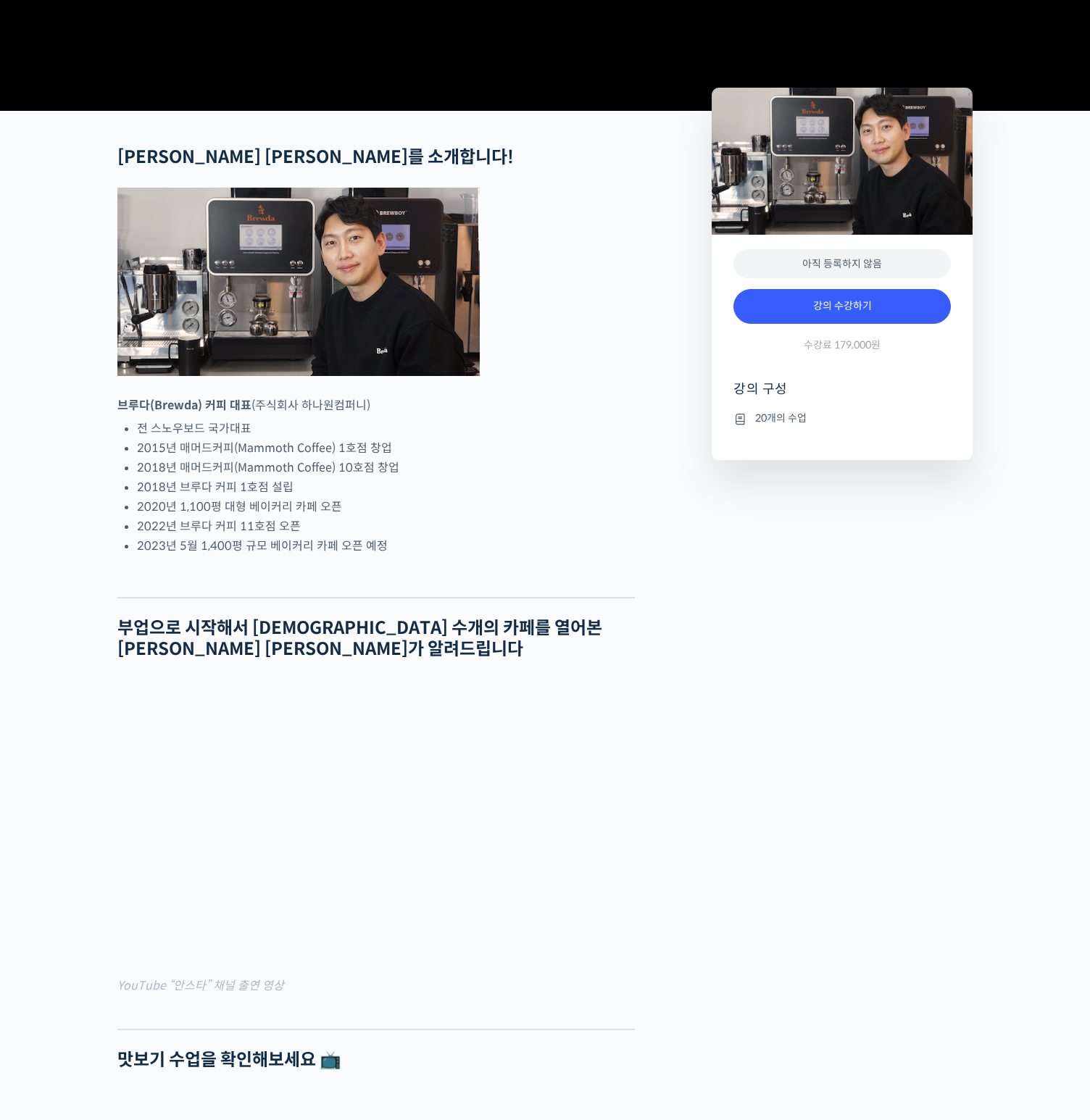
scroll to position [0, 0]
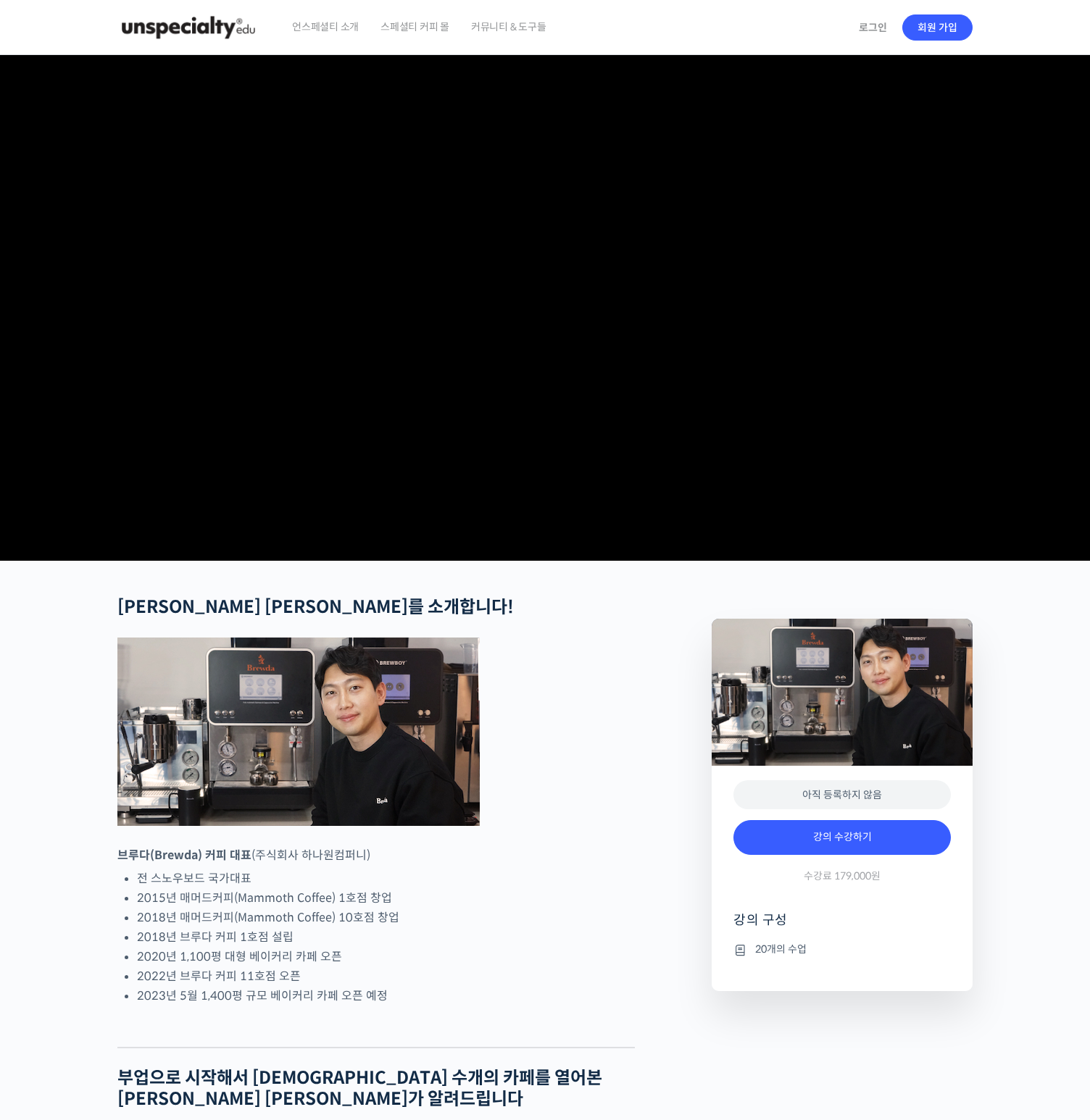
click at [574, 359] on video at bounding box center [545, 305] width 856 height 500
click at [595, 343] on video at bounding box center [545, 305] width 856 height 500
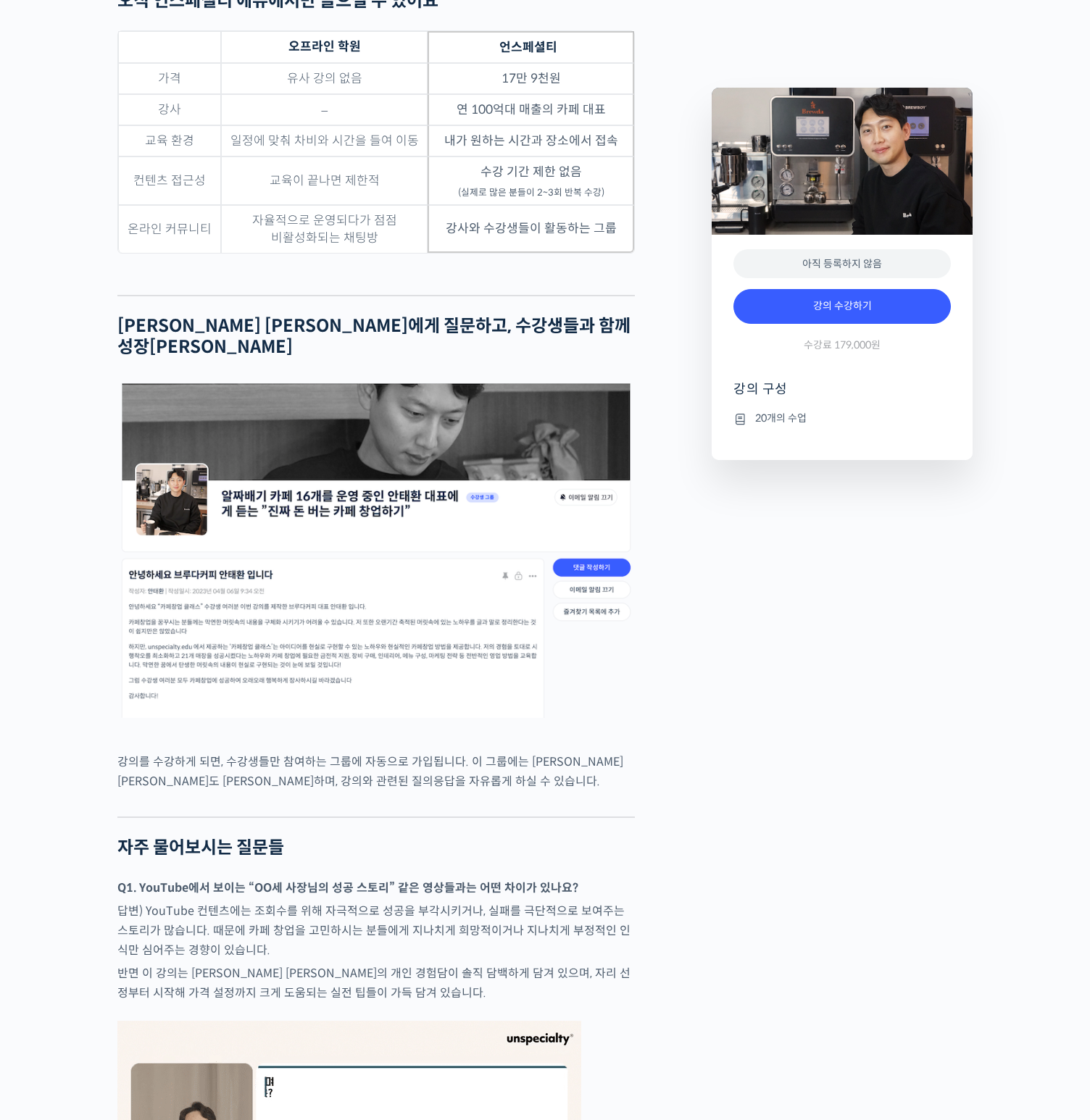
scroll to position [3232, 0]
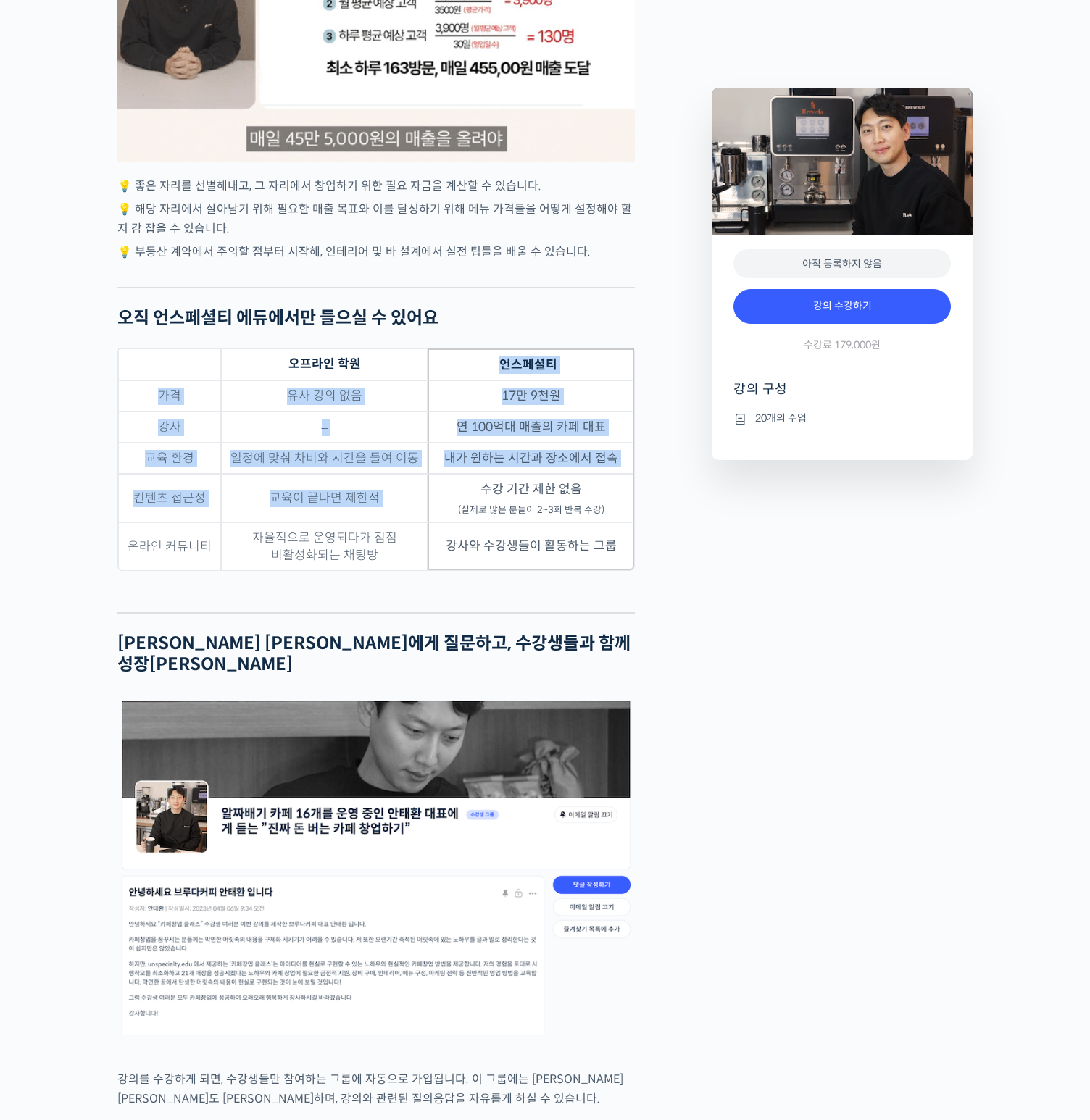
drag, startPoint x: 260, startPoint y: 384, endPoint x: 442, endPoint y: 501, distance: 216.4
click at [442, 501] on table "오프라인 학원 언스페셜티 가격 유사 강의 없음 17만 9천원 강사 – 연 100억대 매출의 카페 대표 교육 환경 일정에 맞춰 차비와 시간을 들…" at bounding box center [376, 460] width 518 height 223
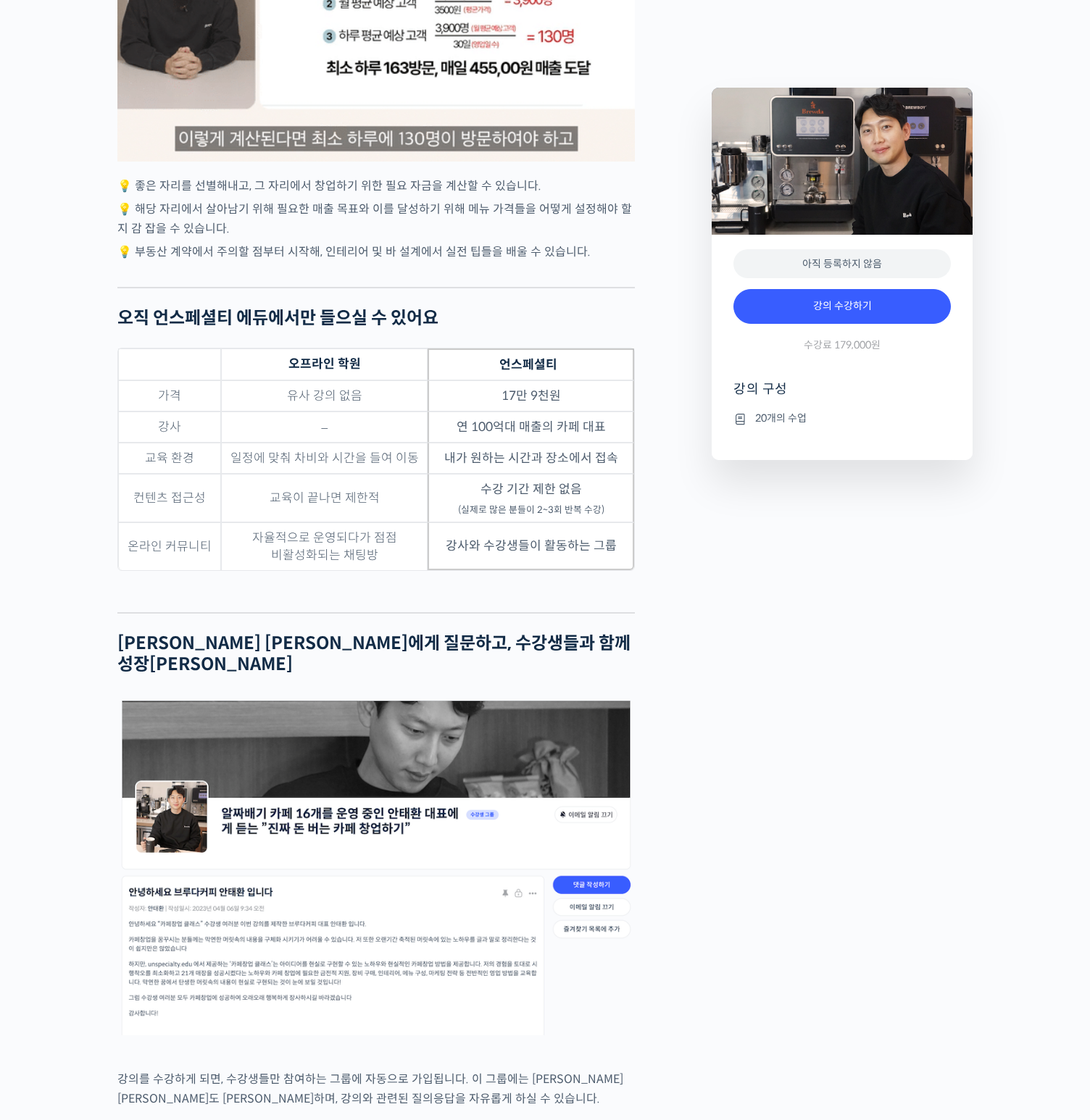
click at [519, 522] on td "수강 기간 제한 없음 (실제로 많은 분들이 2~3회 반복 수강)" at bounding box center [531, 498] width 206 height 49
drag, startPoint x: 558, startPoint y: 582, endPoint x: 229, endPoint y: 365, distance: 394.1
click at [230, 367] on figure "오프라인 학원 언스페셜티 가격 유사 강의 없음 17만 9천원 강사 – 연 100억대 매출의 카페 대표 교육 환경 일정에 맞춰 차비와 시간을 들…" at bounding box center [376, 469] width 518 height 243
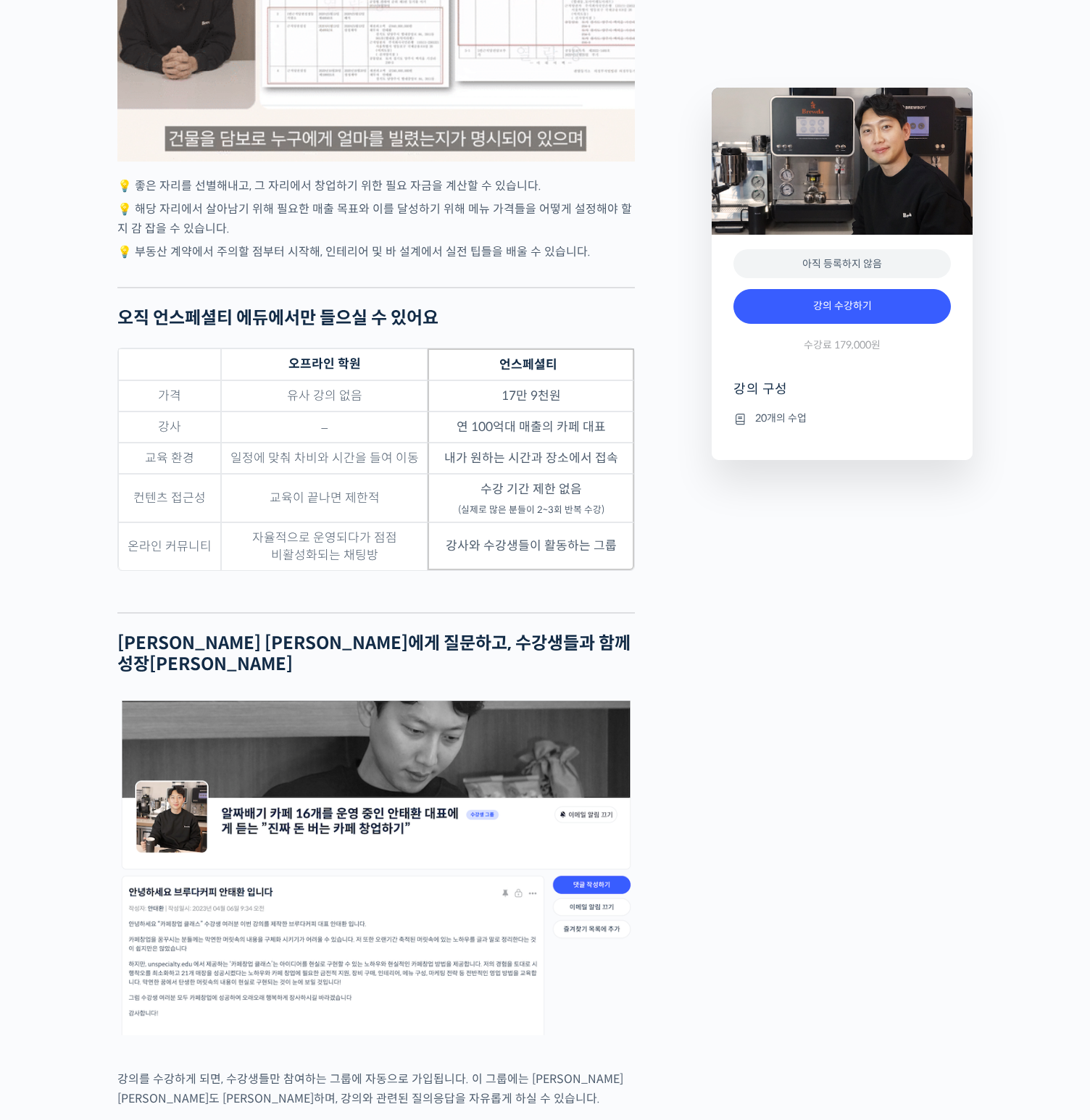
drag, startPoint x: 143, startPoint y: 357, endPoint x: 656, endPoint y: 540, distance: 544.7
click at [656, 540] on div "안태환 대표를 소개합니다! 브루다(Brewda) 커피 대표 (주식회사 하나원컴퍼니) 전 스노우보드 국가대표 2015년 매머드커피(Mammoth…" at bounding box center [407, 419] width 595 height 6109
drag, startPoint x: 596, startPoint y: 546, endPoint x: 212, endPoint y: 354, distance: 429.3
click at [212, 354] on div "안태환 대표를 소개합니다! 브루다(Brewda) 커피 대표 (주식회사 하나원컴퍼니) 전 스노우보드 국가대표 2015년 매머드커피(Mammoth…" at bounding box center [407, 419] width 595 height 6109
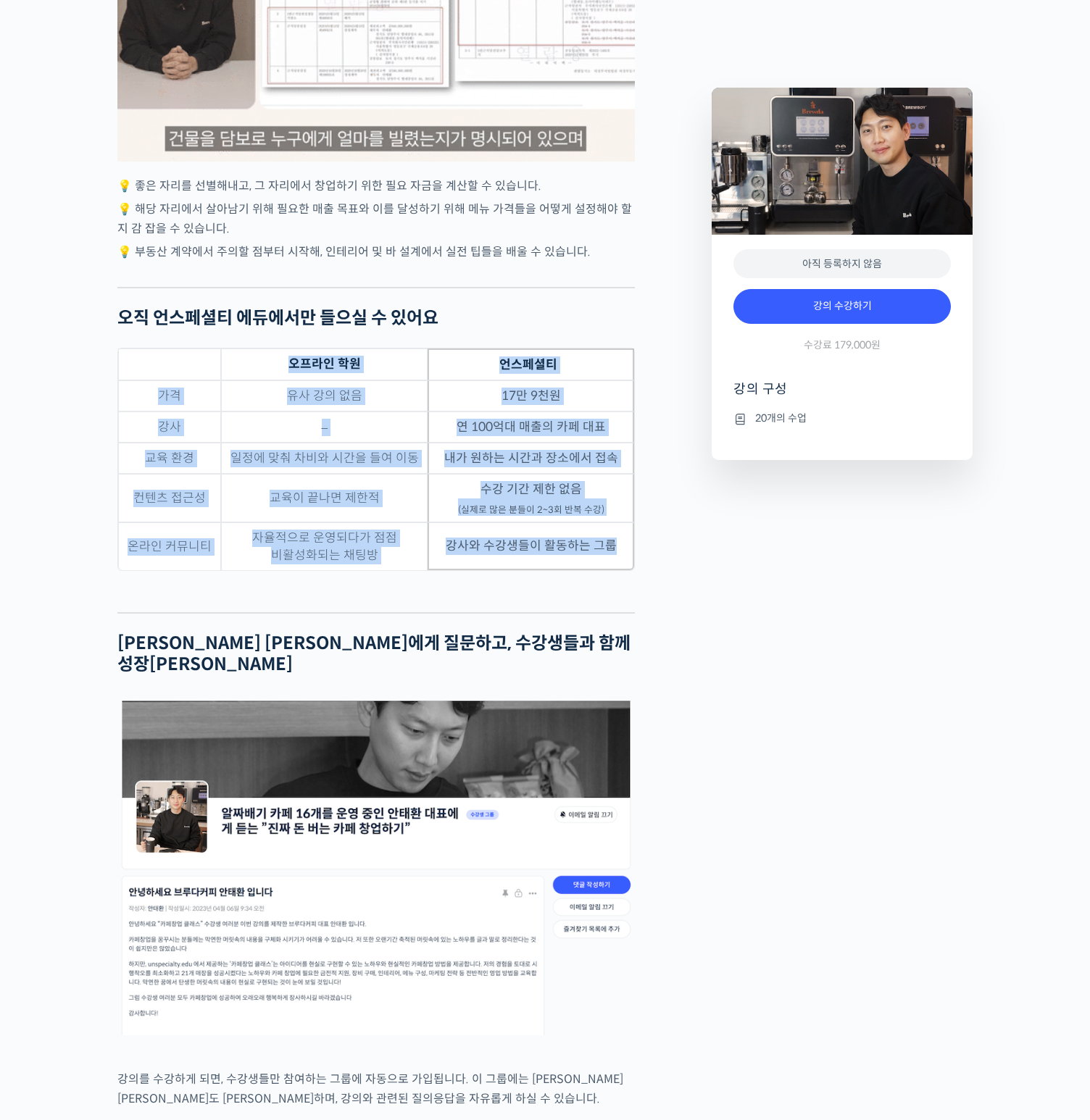
drag, startPoint x: 110, startPoint y: 354, endPoint x: 612, endPoint y: 573, distance: 547.7
click at [612, 573] on div "안태환 대표를 소개합니다! 브루다(Brewda) 커피 대표 (주식회사 하나원컴퍼니) 전 스노우보드 국가대표 2015년 매머드커피(Mammoth…" at bounding box center [407, 419] width 595 height 6109
click at [612, 570] on td "강사와 수강생들이 활동하는 그룹" at bounding box center [531, 546] width 206 height 48
drag, startPoint x: 633, startPoint y: 567, endPoint x: 152, endPoint y: 331, distance: 535.8
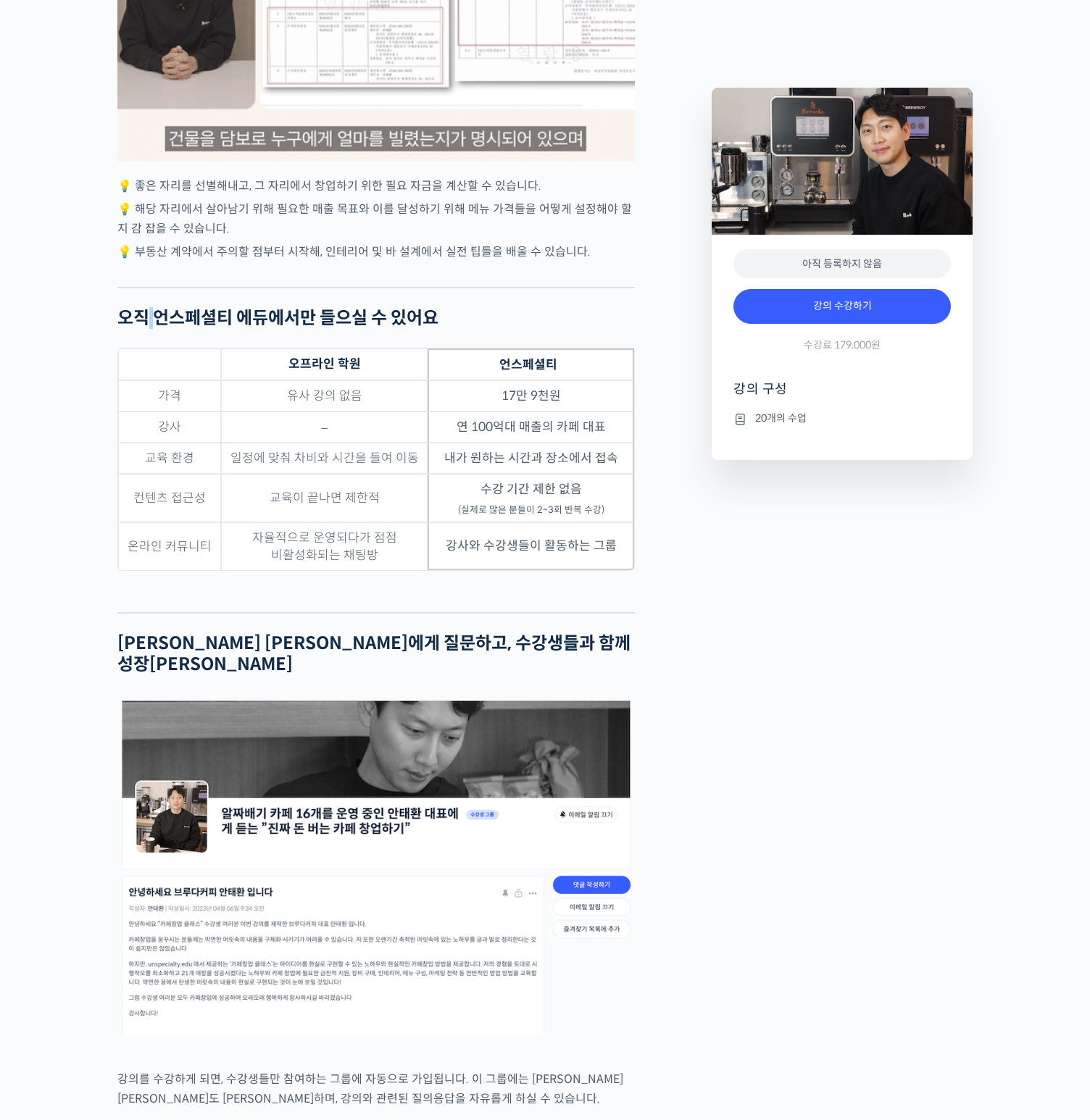
drag, startPoint x: 152, startPoint y: 331, endPoint x: 149, endPoint y: 341, distance: 10.4
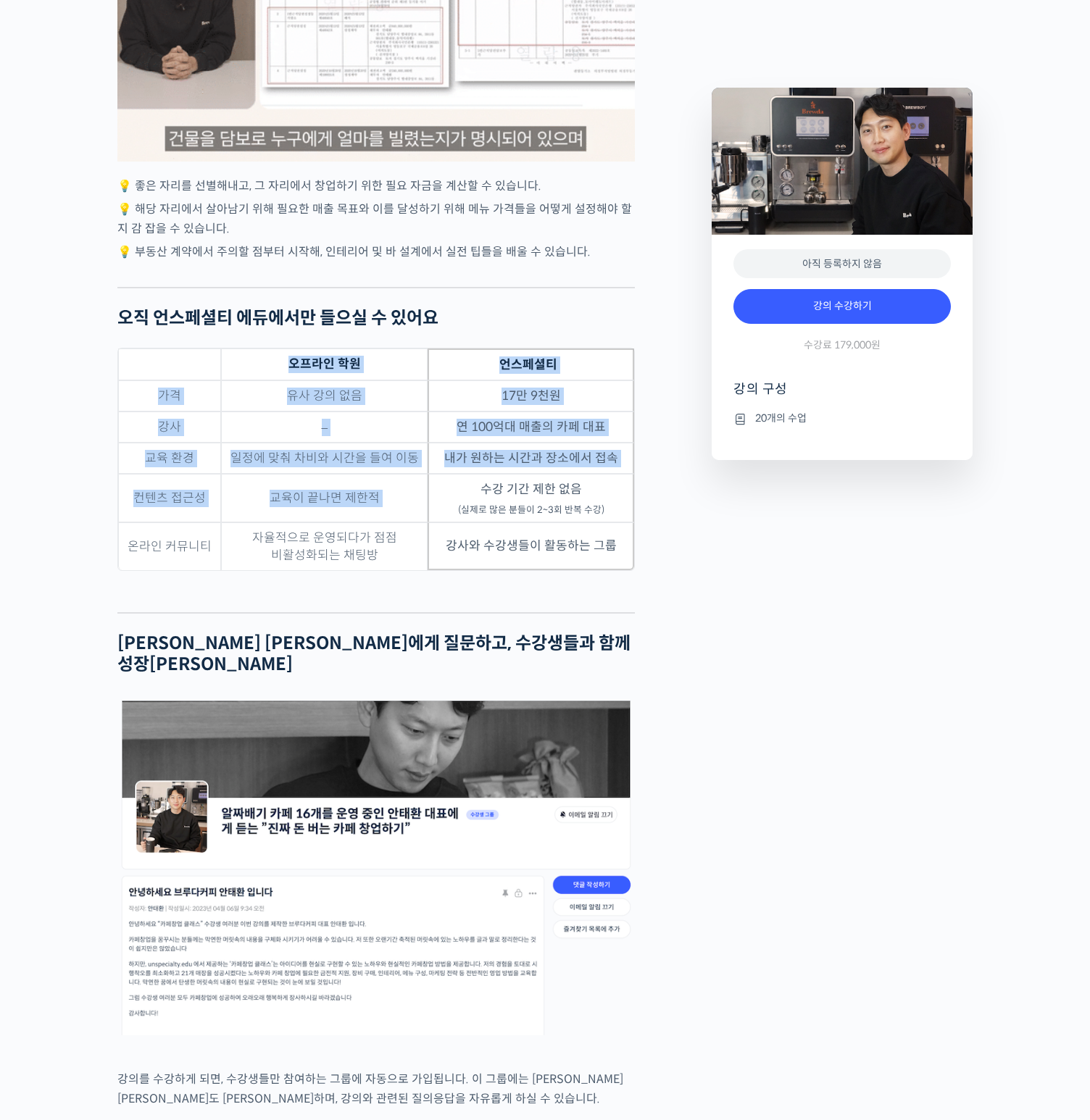
drag, startPoint x: 142, startPoint y: 357, endPoint x: 567, endPoint y: 523, distance: 456.3
click at [502, 507] on table "오프라인 학원 언스페셜티 가격 유사 강의 없음 17만 9천원 강사 – 연 100억대 매출의 카페 대표 교육 환경 일정에 맞춰 차비와 시간을 들…" at bounding box center [376, 460] width 518 height 223
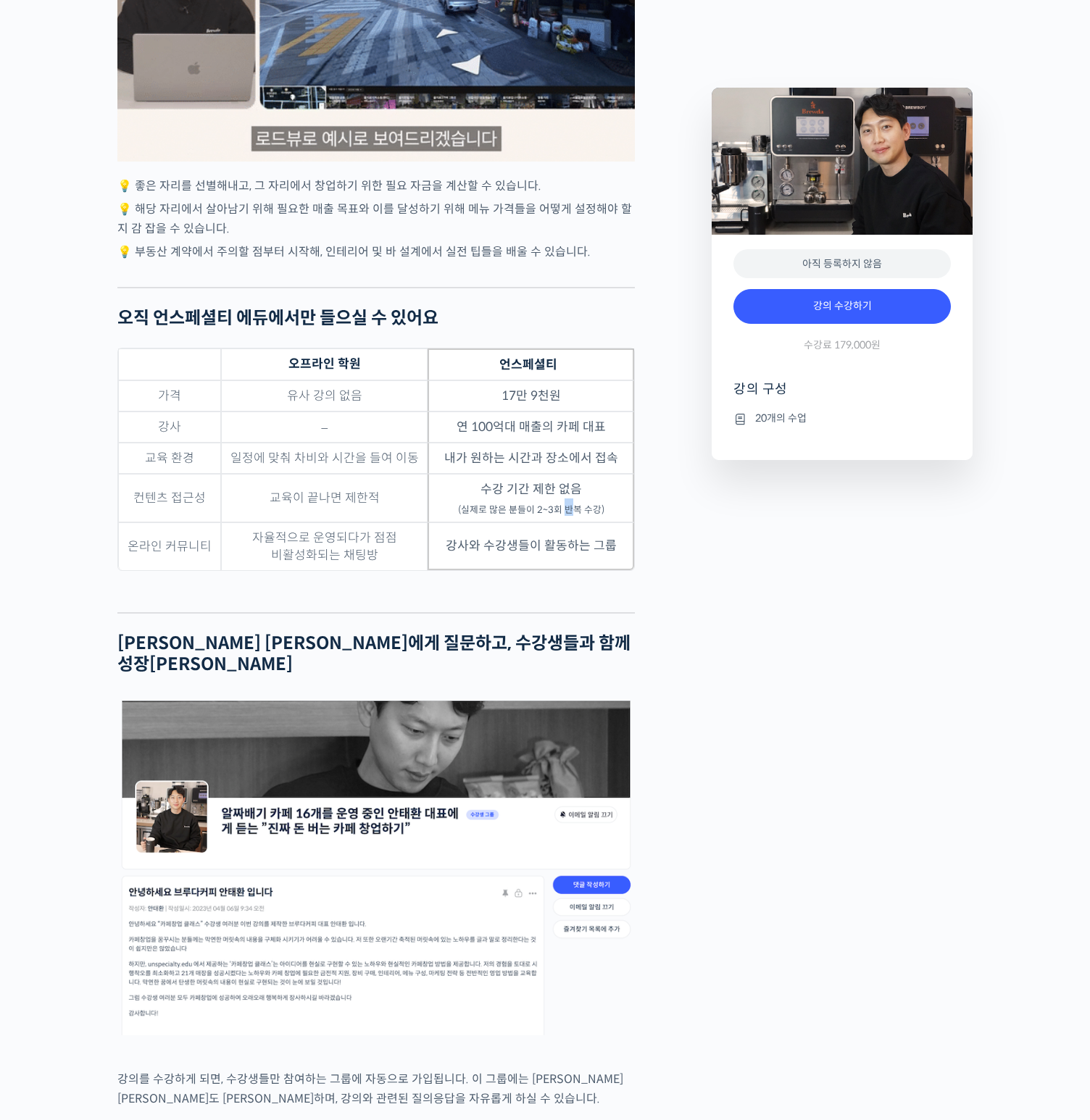
drag, startPoint x: 567, startPoint y: 523, endPoint x: 604, endPoint y: 540, distance: 40.7
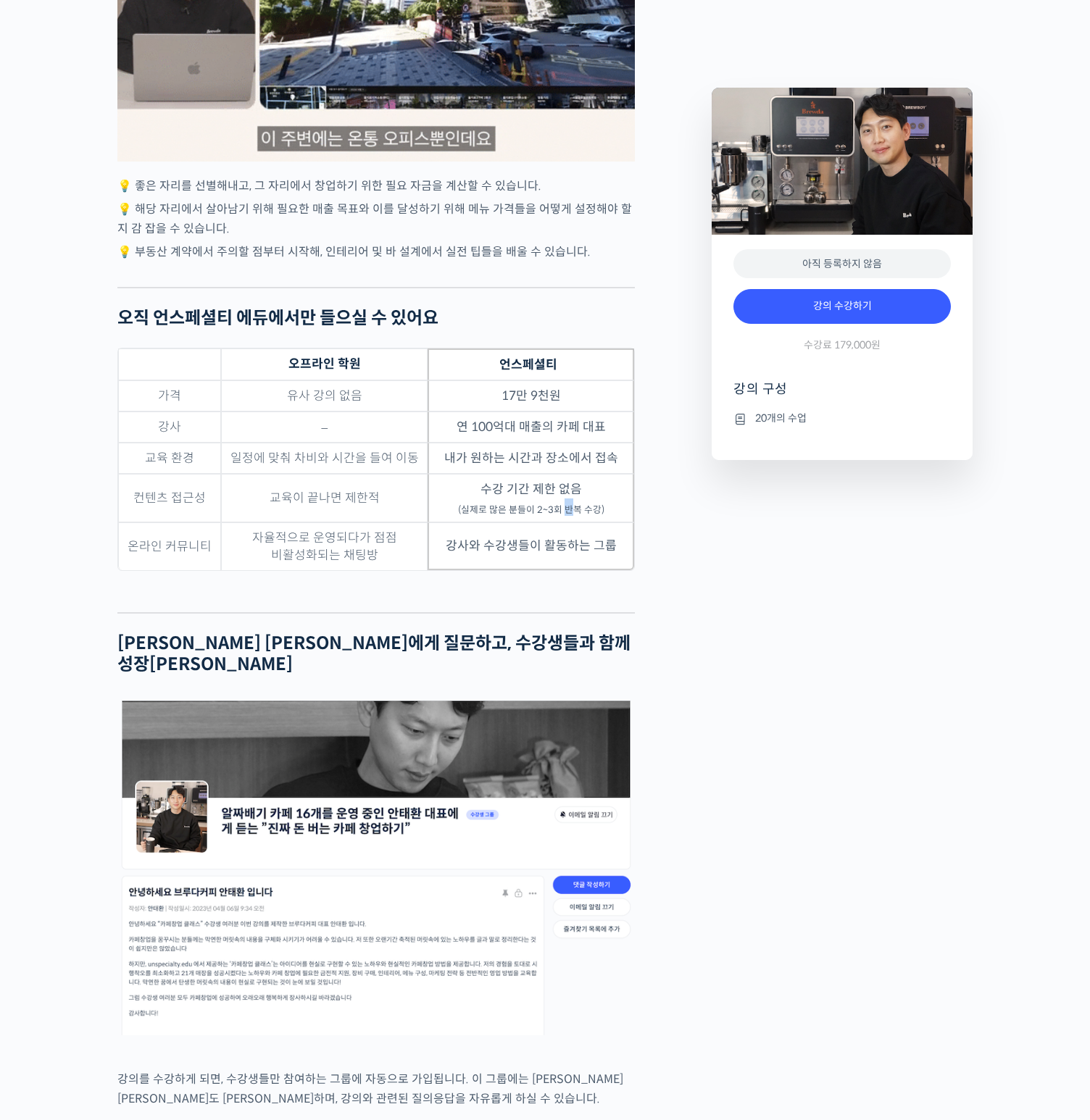
click at [570, 522] on td "수강 기간 제한 없음 (실제로 많은 분들이 2~3회 반복 수강)" at bounding box center [531, 498] width 206 height 49
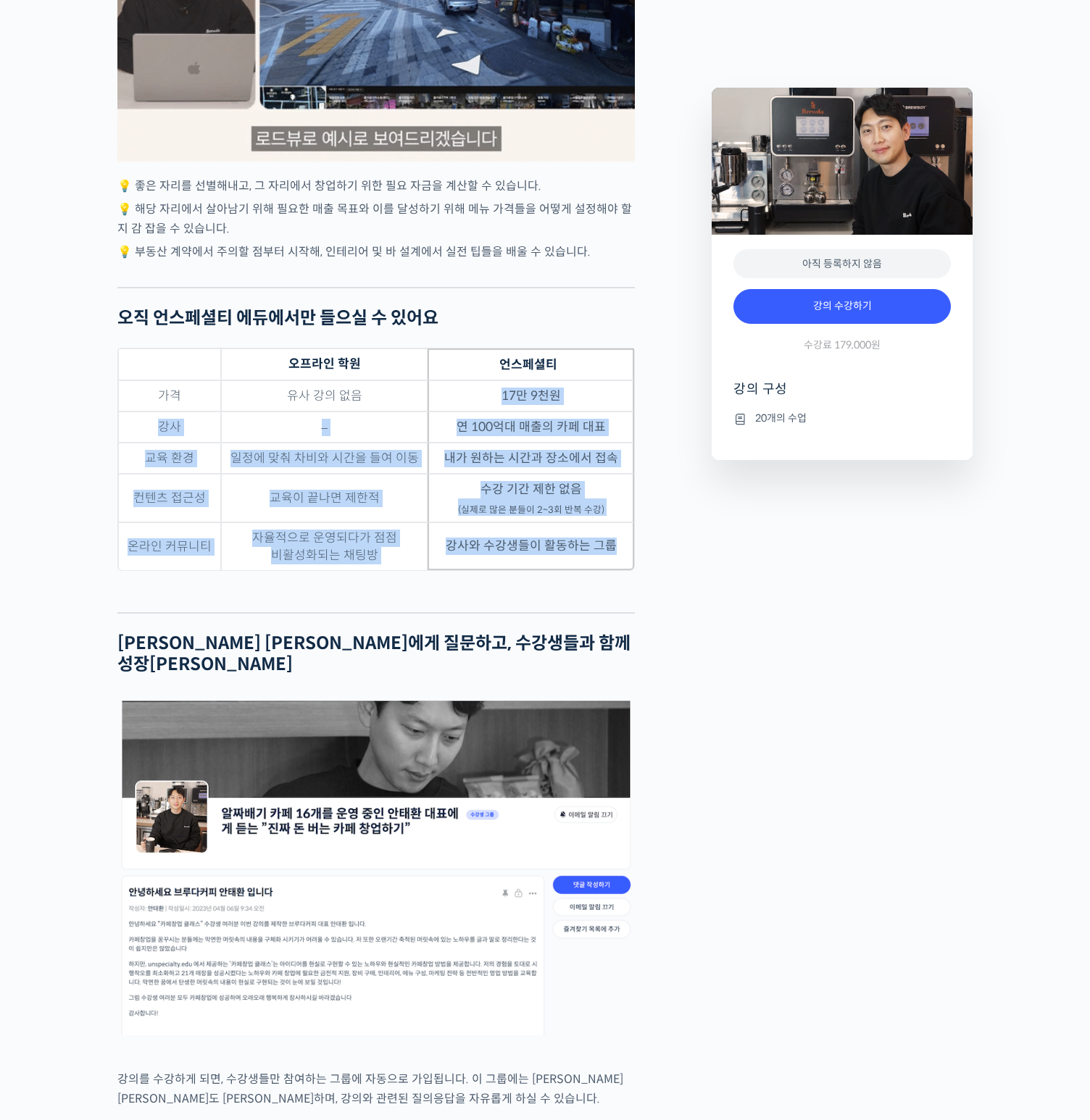
drag, startPoint x: 623, startPoint y: 556, endPoint x: 327, endPoint y: 420, distance: 325.7
click at [327, 420] on tbody "가격 유사 강의 없음 17만 9천원 강사 – 연 100억대 매출의 카페 대표 교육 환경 일정에 맞춰 차비와 시간을 들여 이동 내가 원하는 시간…" at bounding box center [376, 475] width 516 height 190
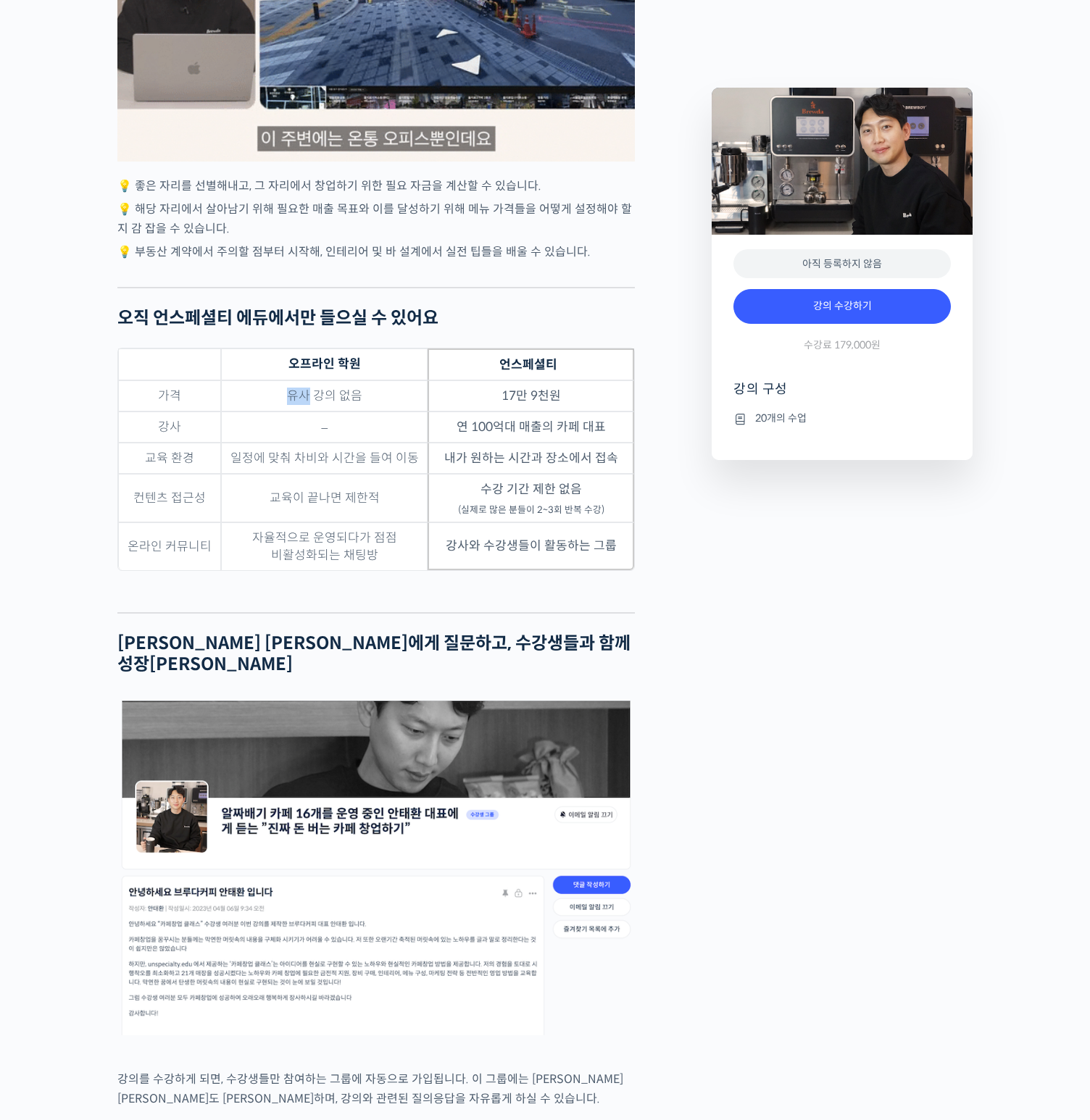
drag, startPoint x: 303, startPoint y: 410, endPoint x: 269, endPoint y: 400, distance: 35.4
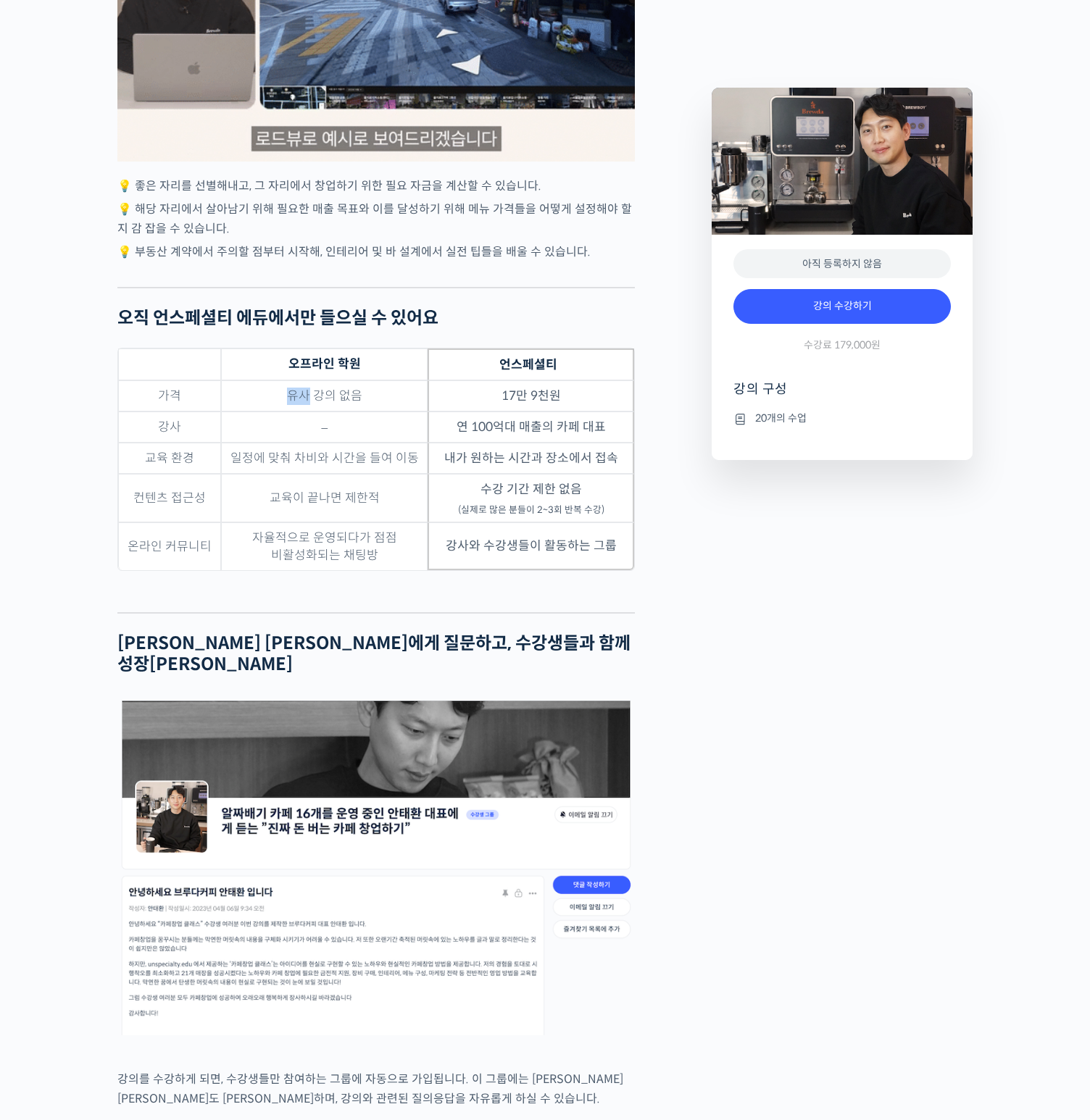
click at [293, 408] on td "유사 강의 없음" at bounding box center [323, 396] width 206 height 31
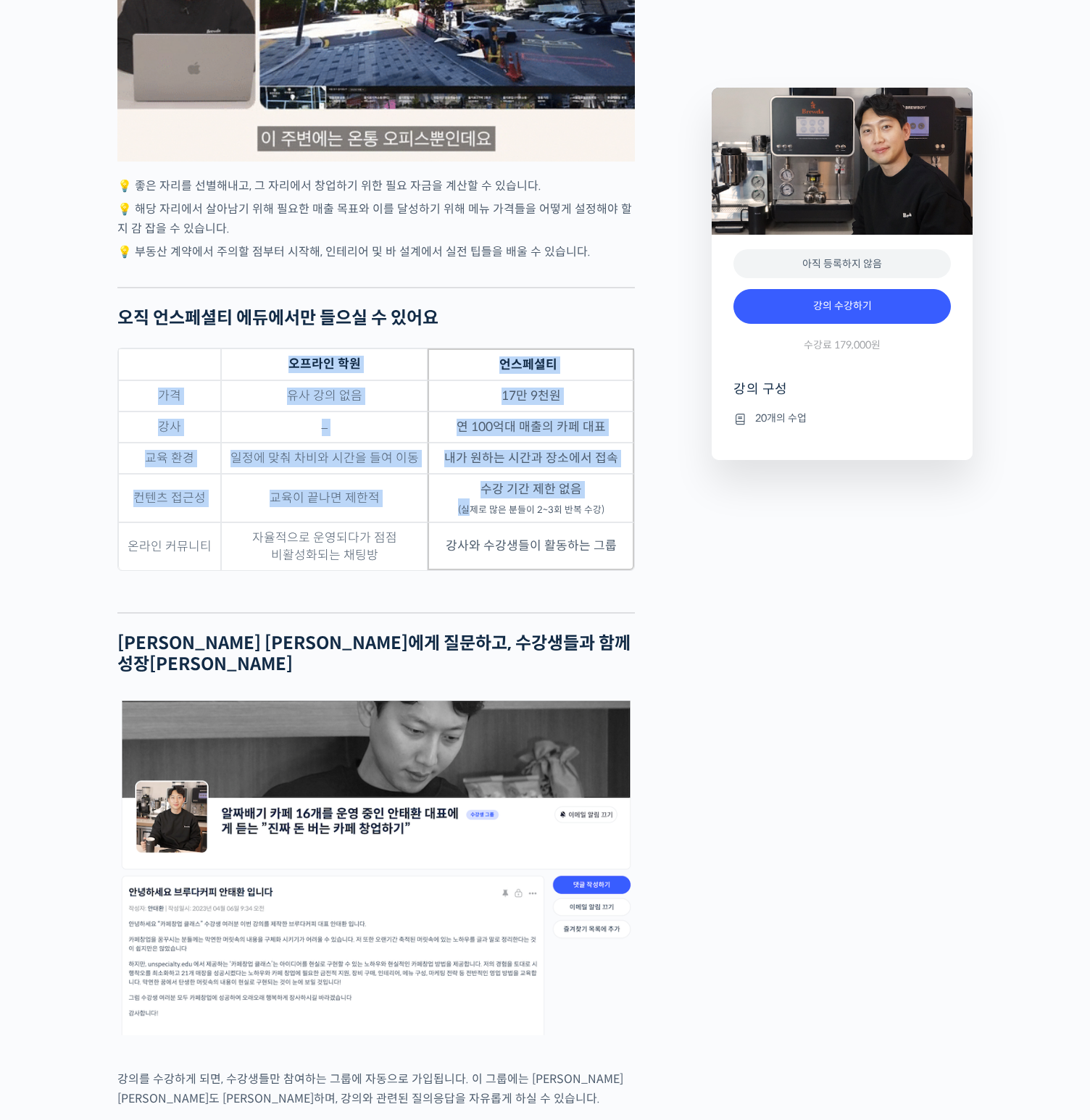
drag, startPoint x: 176, startPoint y: 369, endPoint x: 486, endPoint y: 522, distance: 345.7
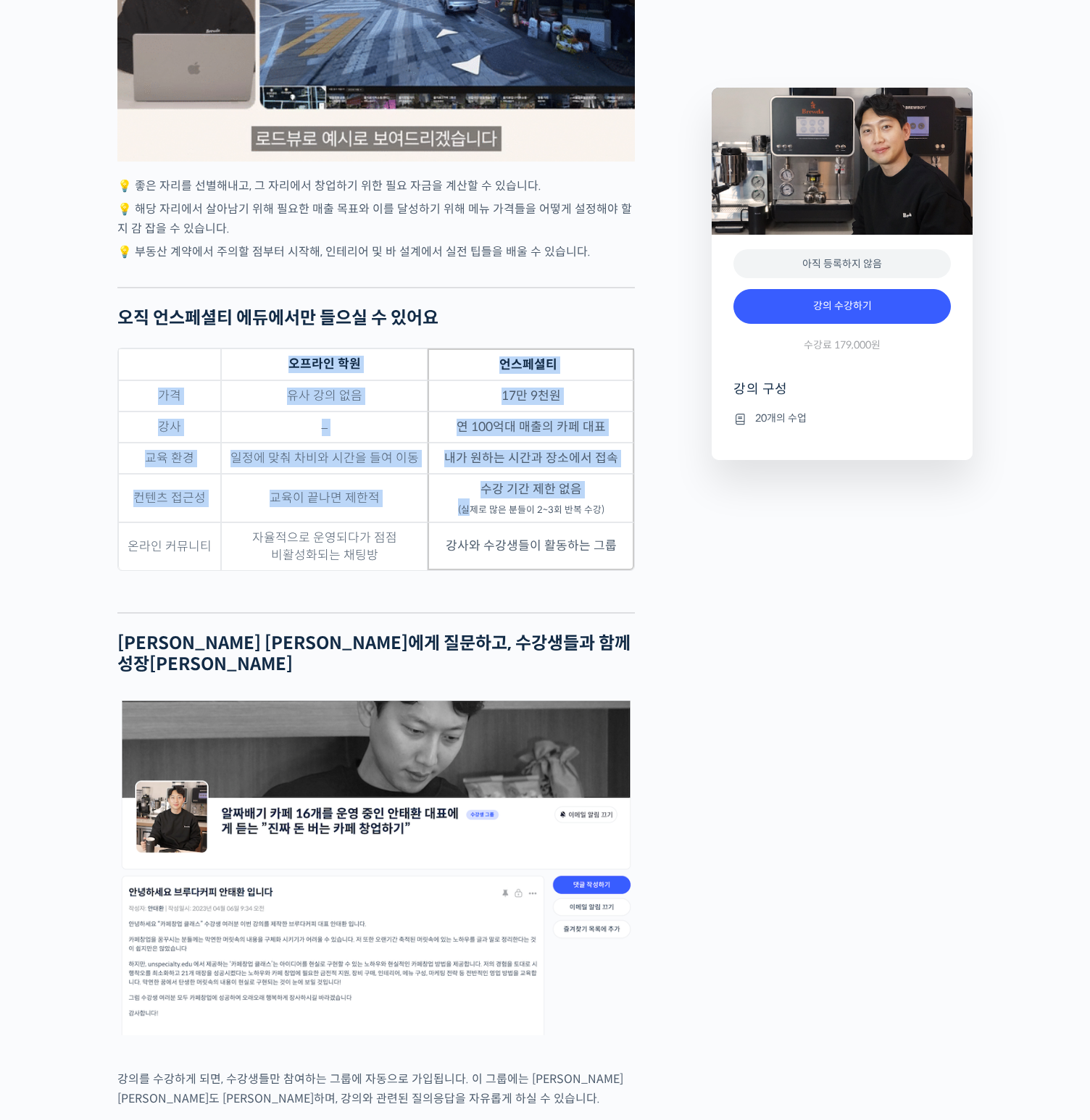
click at [476, 522] on table "오프라인 학원 언스페셜티 가격 유사 강의 없음 17만 9천원 강사 – 연 100억대 매출의 카페 대표 교육 환경 일정에 맞춰 차비와 시간을 들…" at bounding box center [376, 460] width 518 height 223
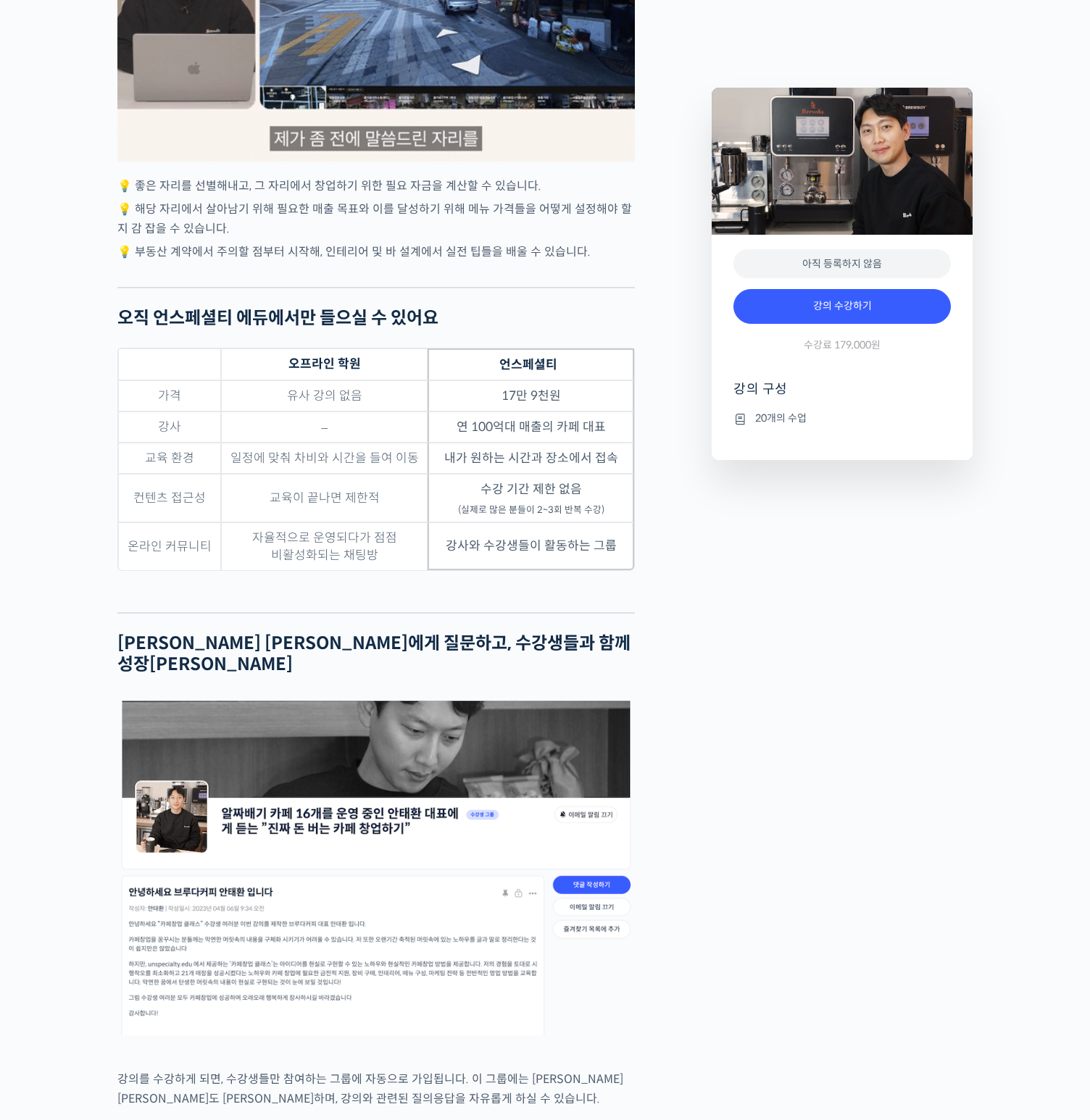
click at [498, 516] on sub "(실제로 많은 분들이 2~3회 반복 수강)" at bounding box center [531, 510] width 146 height 11
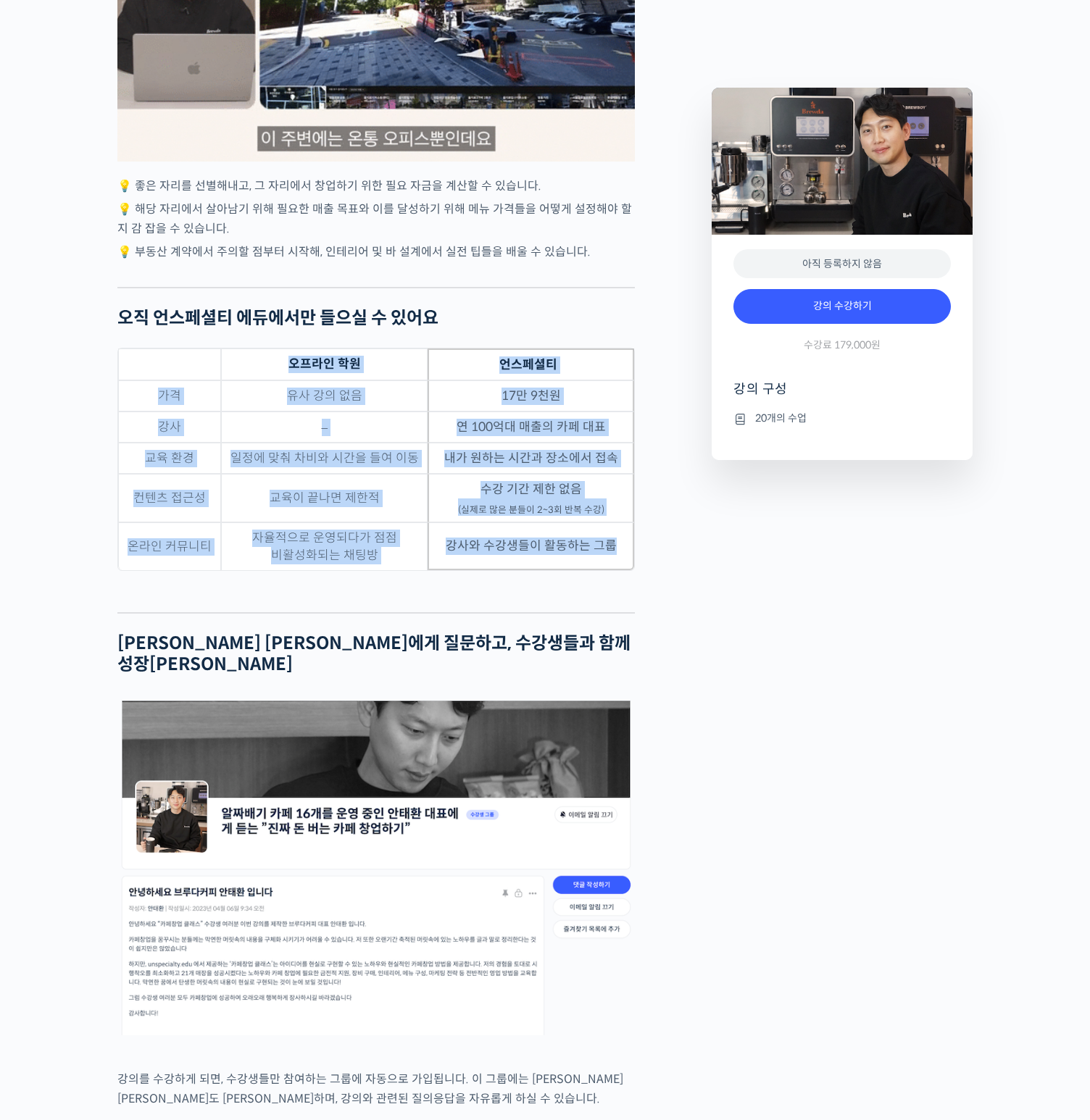
drag, startPoint x: 603, startPoint y: 544, endPoint x: 229, endPoint y: 358, distance: 417.7
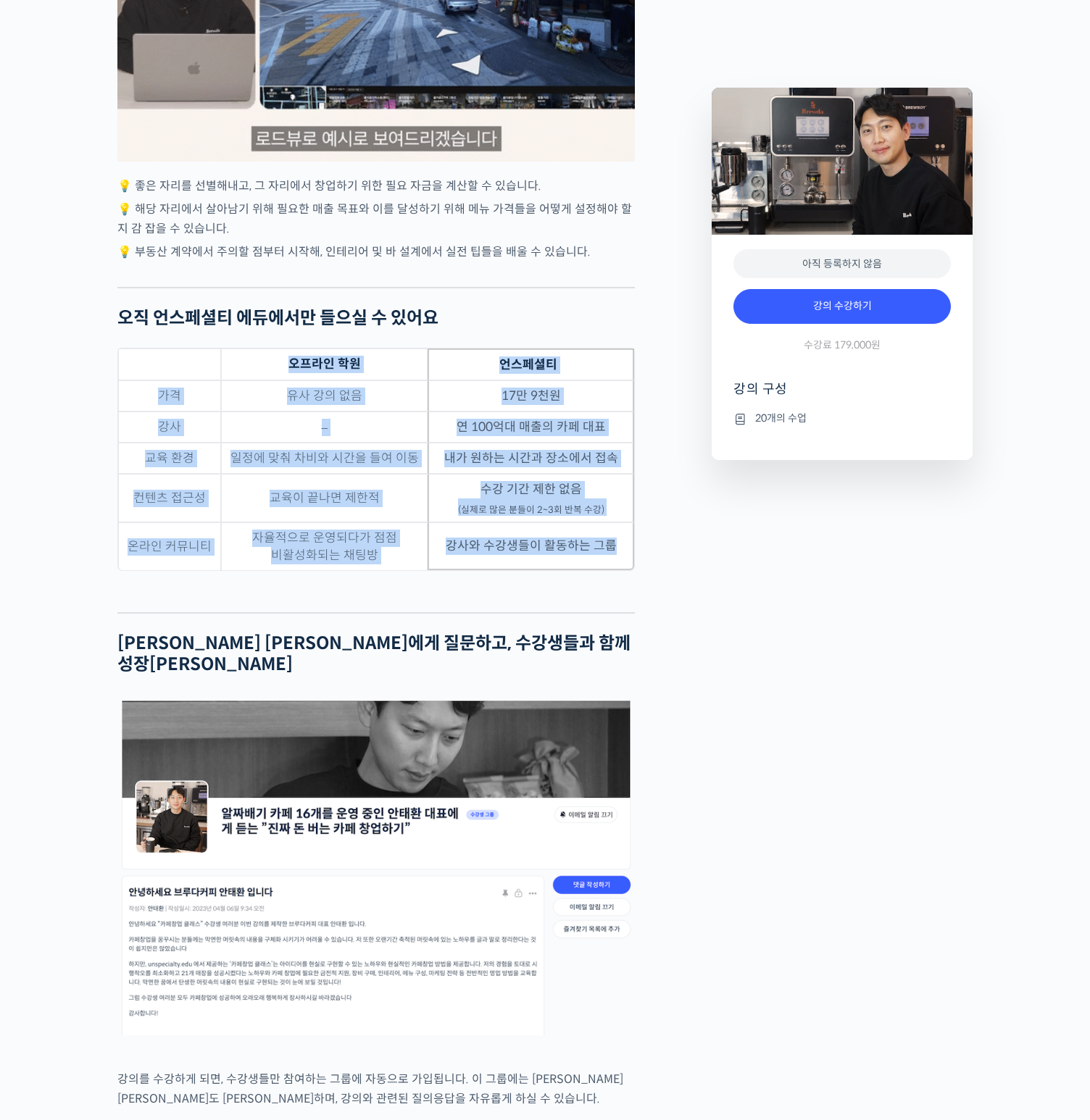
click at [230, 359] on table "오프라인 학원 언스페셜티 가격 유사 강의 없음 17만 9천원 강사 – 연 100억대 매출의 카페 대표 교육 환경 일정에 맞춰 차비와 시간을 들…" at bounding box center [376, 460] width 518 height 223
click at [229, 358] on th "오프라인 학원" at bounding box center [323, 364] width 206 height 32
drag, startPoint x: 174, startPoint y: 335, endPoint x: 571, endPoint y: 543, distance: 448.2
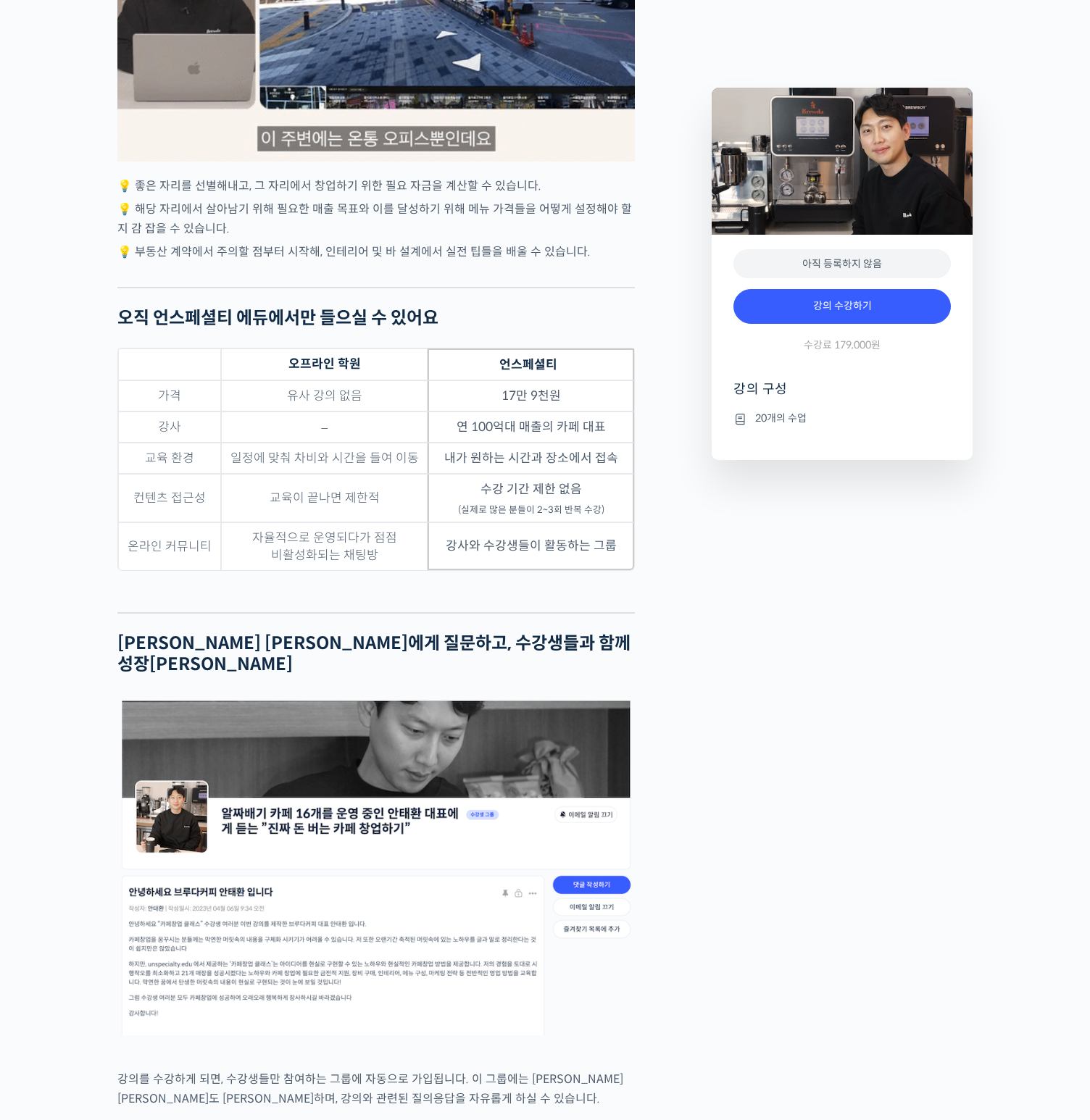
click at [571, 543] on td "강사와 수강생들이 활동하는 그룹" at bounding box center [531, 546] width 206 height 48
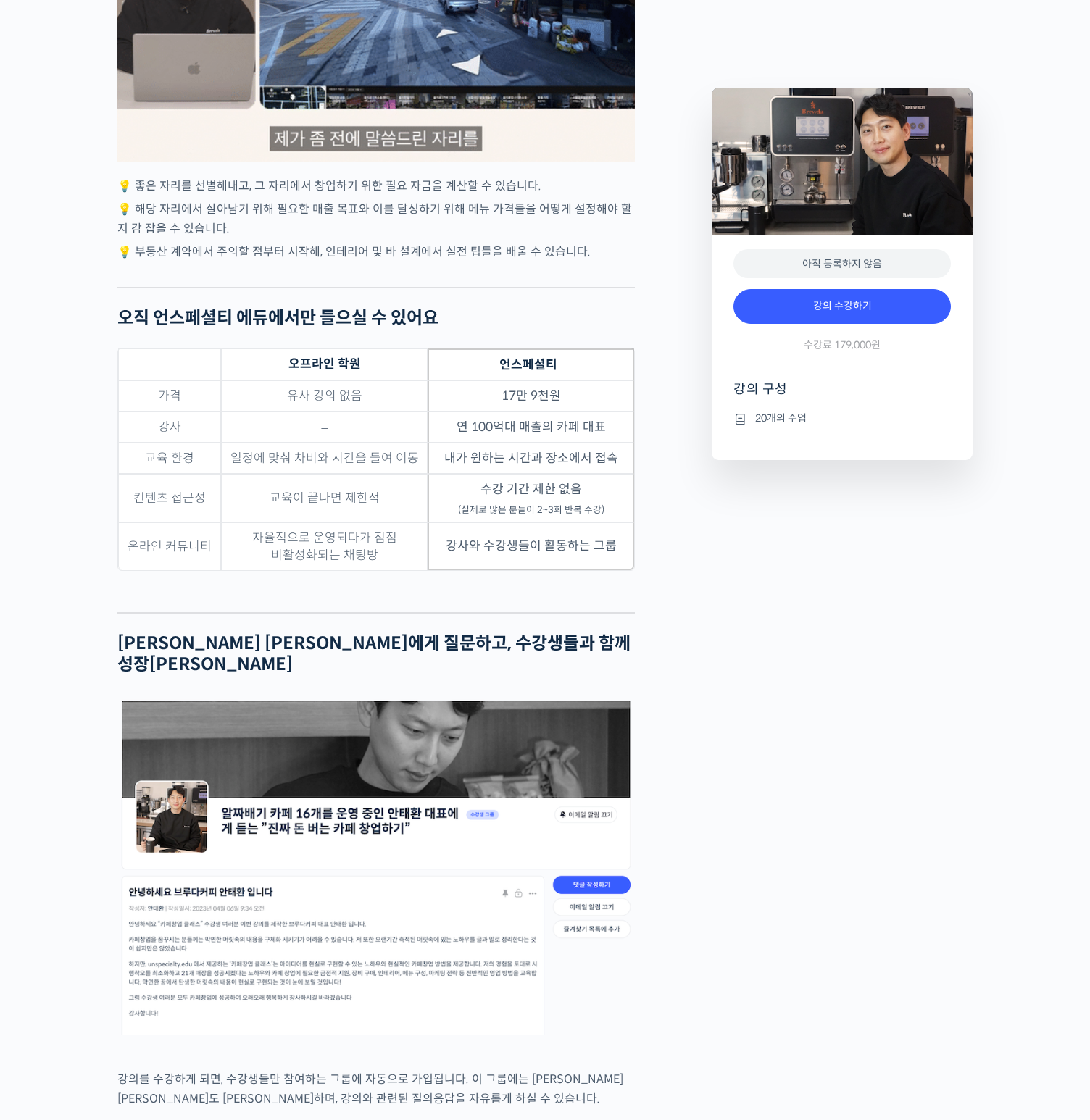
drag, startPoint x: 641, startPoint y: 558, endPoint x: 97, endPoint y: 371, distance: 575.2
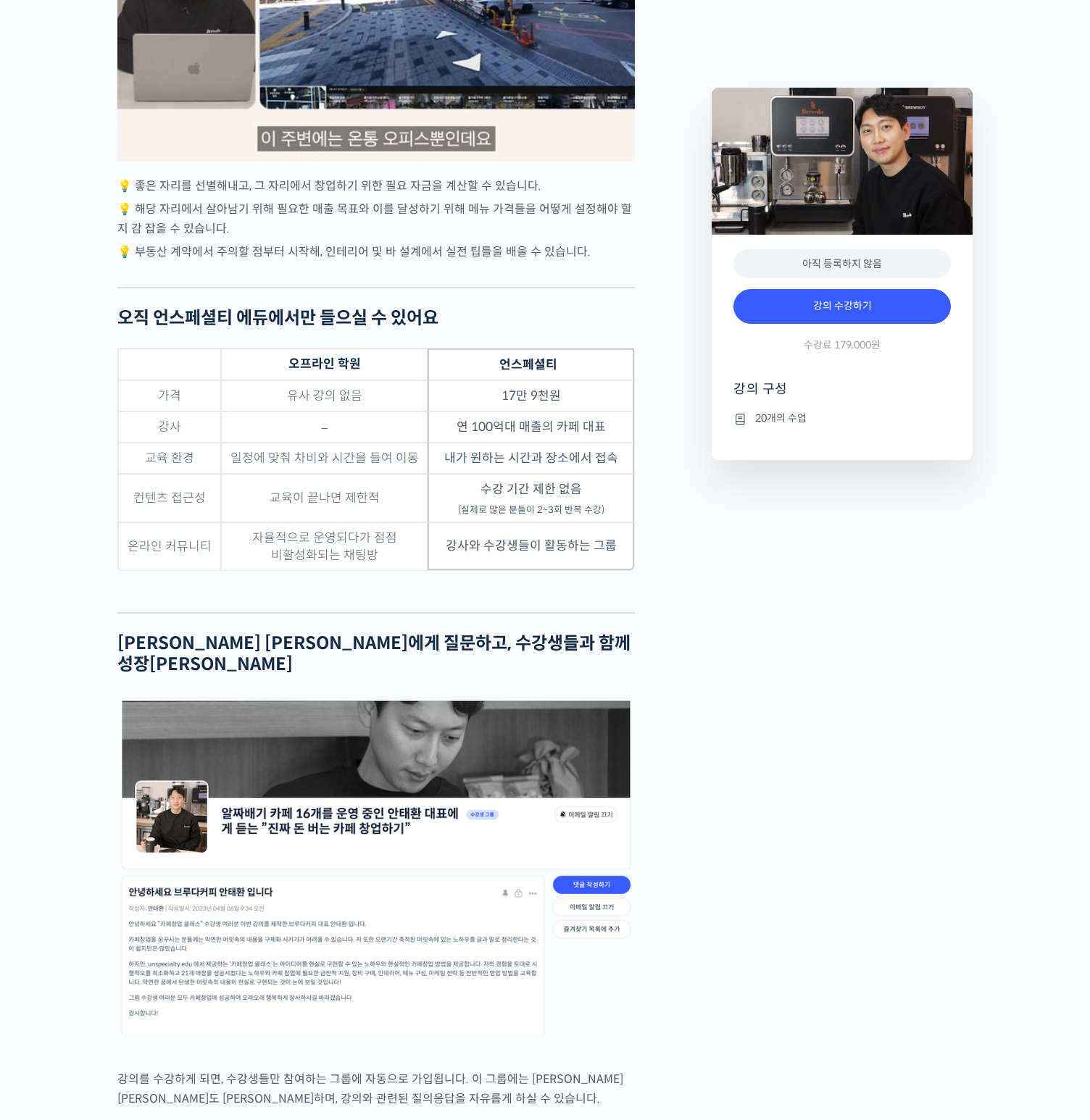
click at [97, 371] on div "알짜배기 카페 16개를 운영 중인 안태환 대표에게 듣는 “진짜 돈 버는 카페 창업하기” 강의 상세 내용 확인하기 안태환 대표를 소개합니다! 브…" at bounding box center [545, 432] width 1090 height 6135
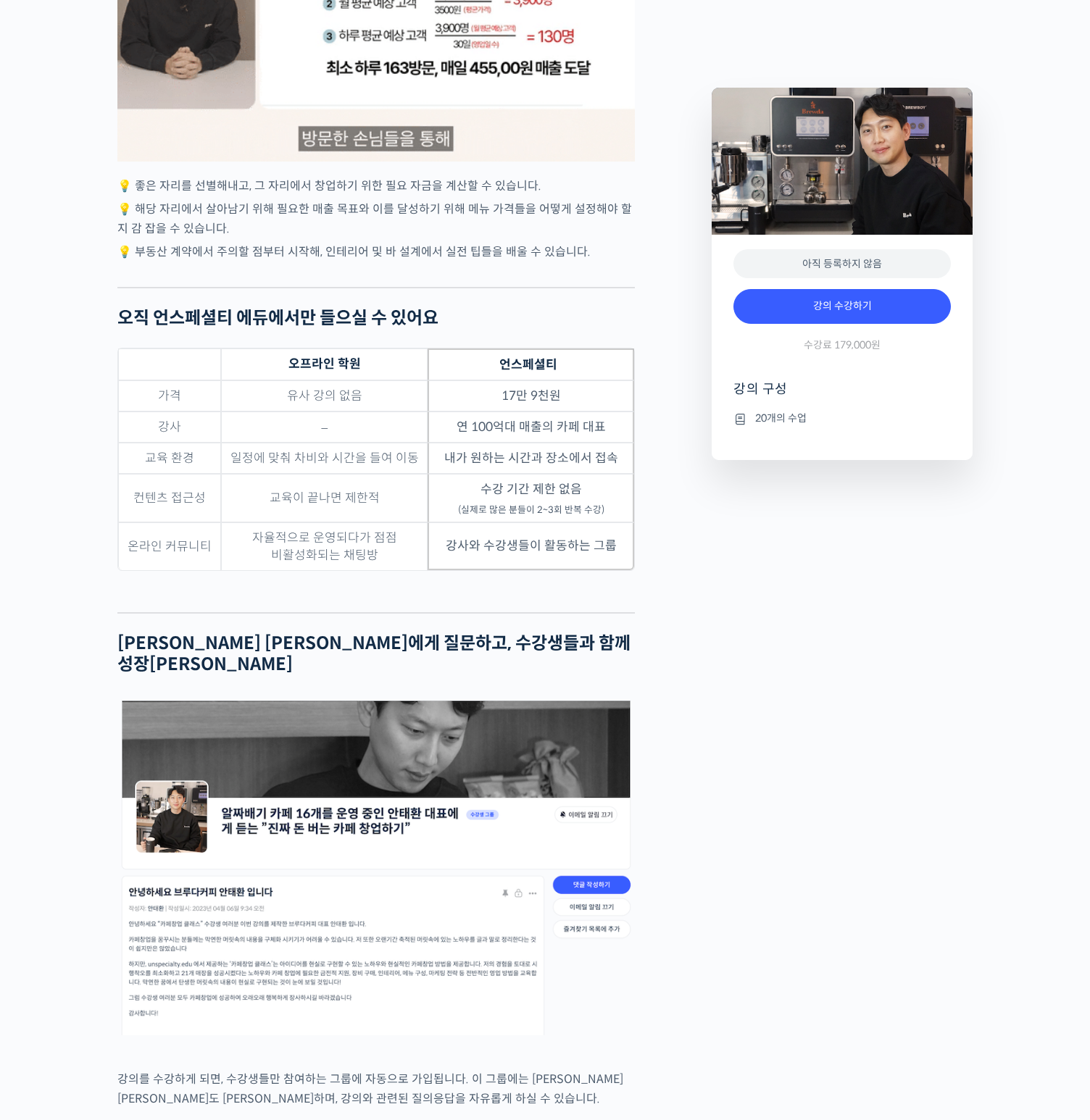
click at [97, 371] on div "알짜배기 카페 16개를 운영 중인 안태환 대표에게 듣는 “진짜 돈 버는 카페 창업하기” 강의 상세 내용 확인하기 안태환 대표를 소개합니다! 브…" at bounding box center [545, 432] width 1090 height 6135
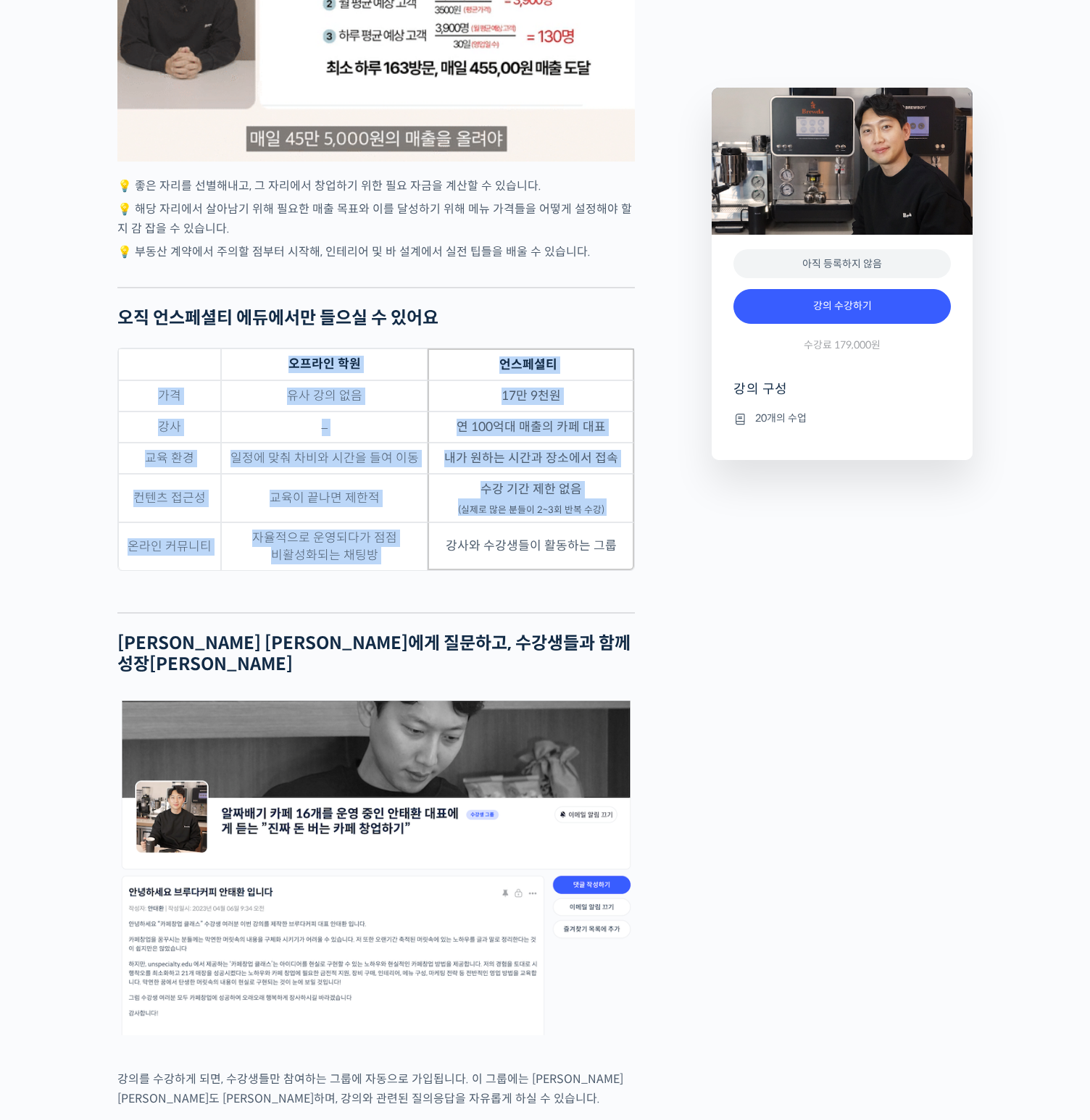
drag, startPoint x: 182, startPoint y: 348, endPoint x: 548, endPoint y: 545, distance: 415.7
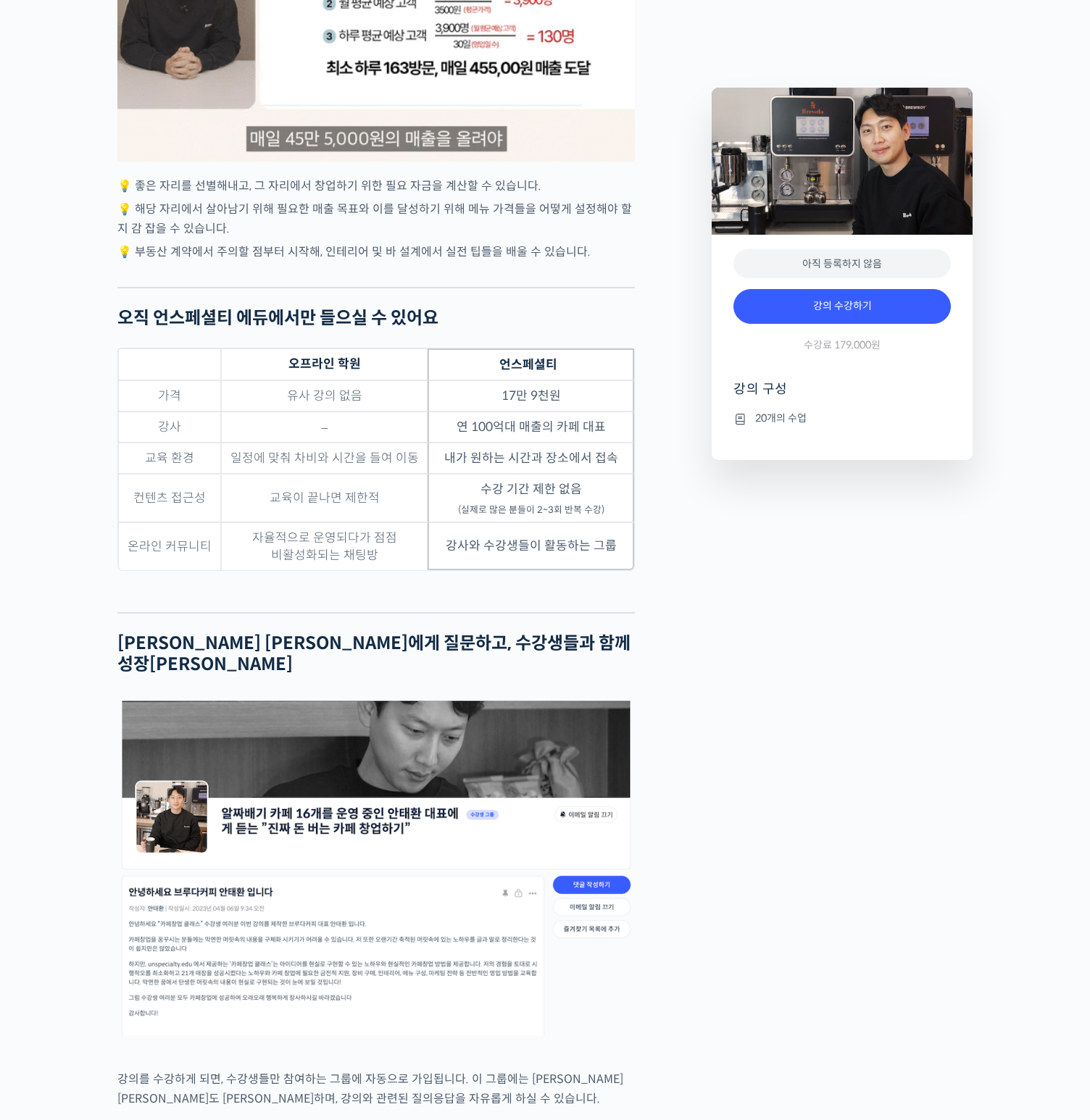
click at [557, 546] on td "강사와 수강생들이 활동하는 그룹" at bounding box center [531, 546] width 206 height 48
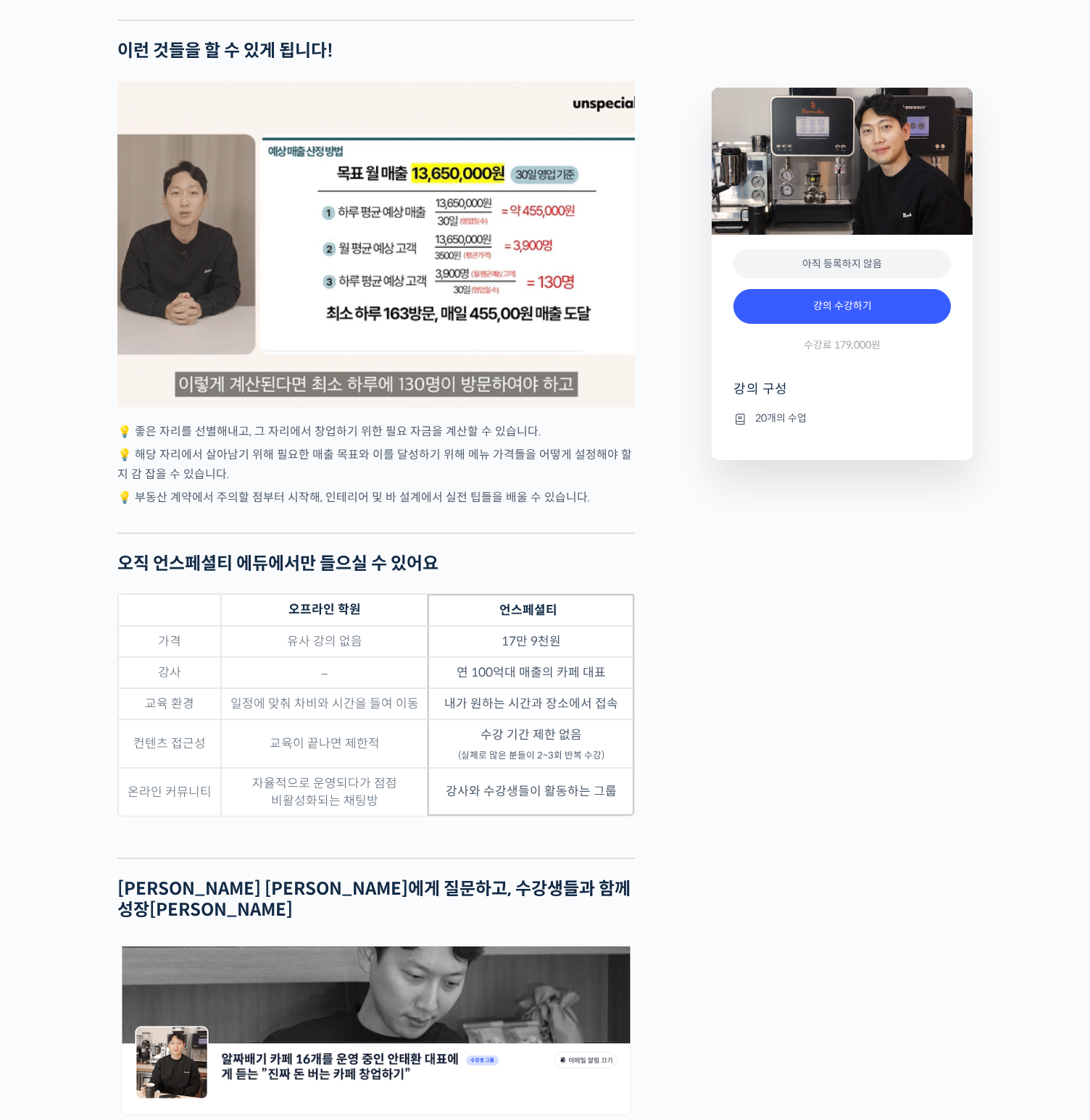
scroll to position [2806, 0]
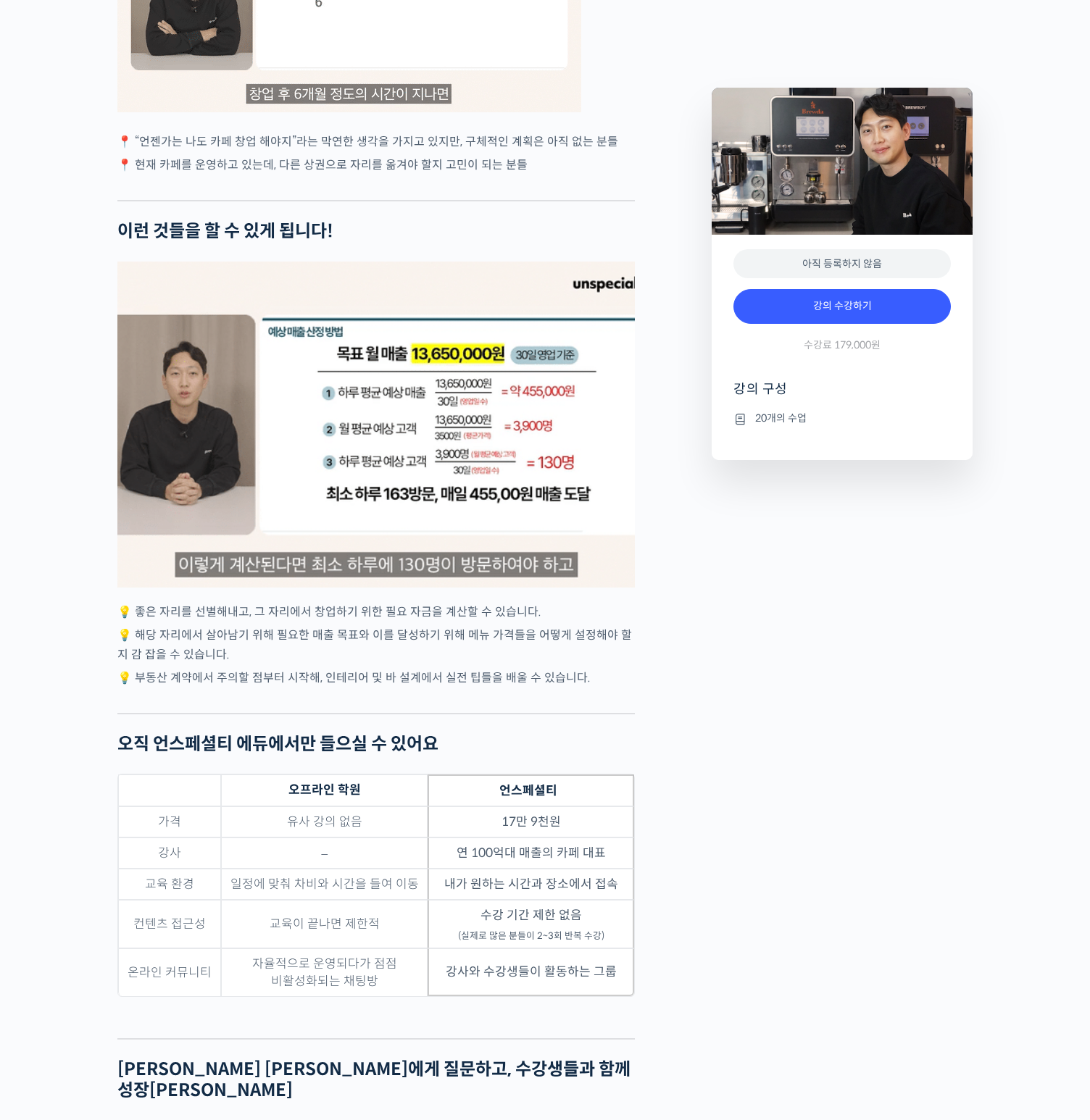
click at [480, 509] on div "2 / 3" at bounding box center [376, 424] width 518 height 326
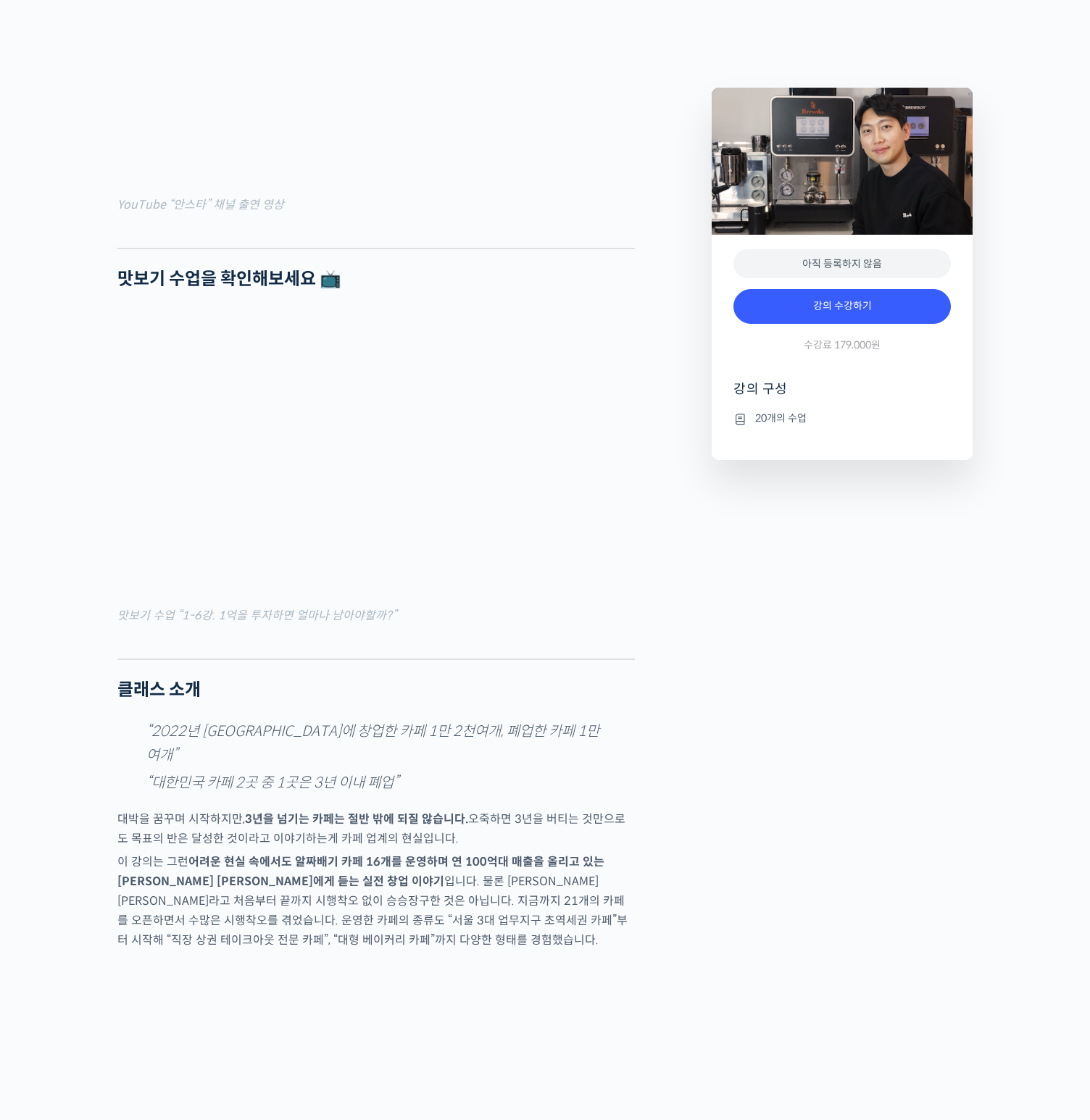
scroll to position [974, 0]
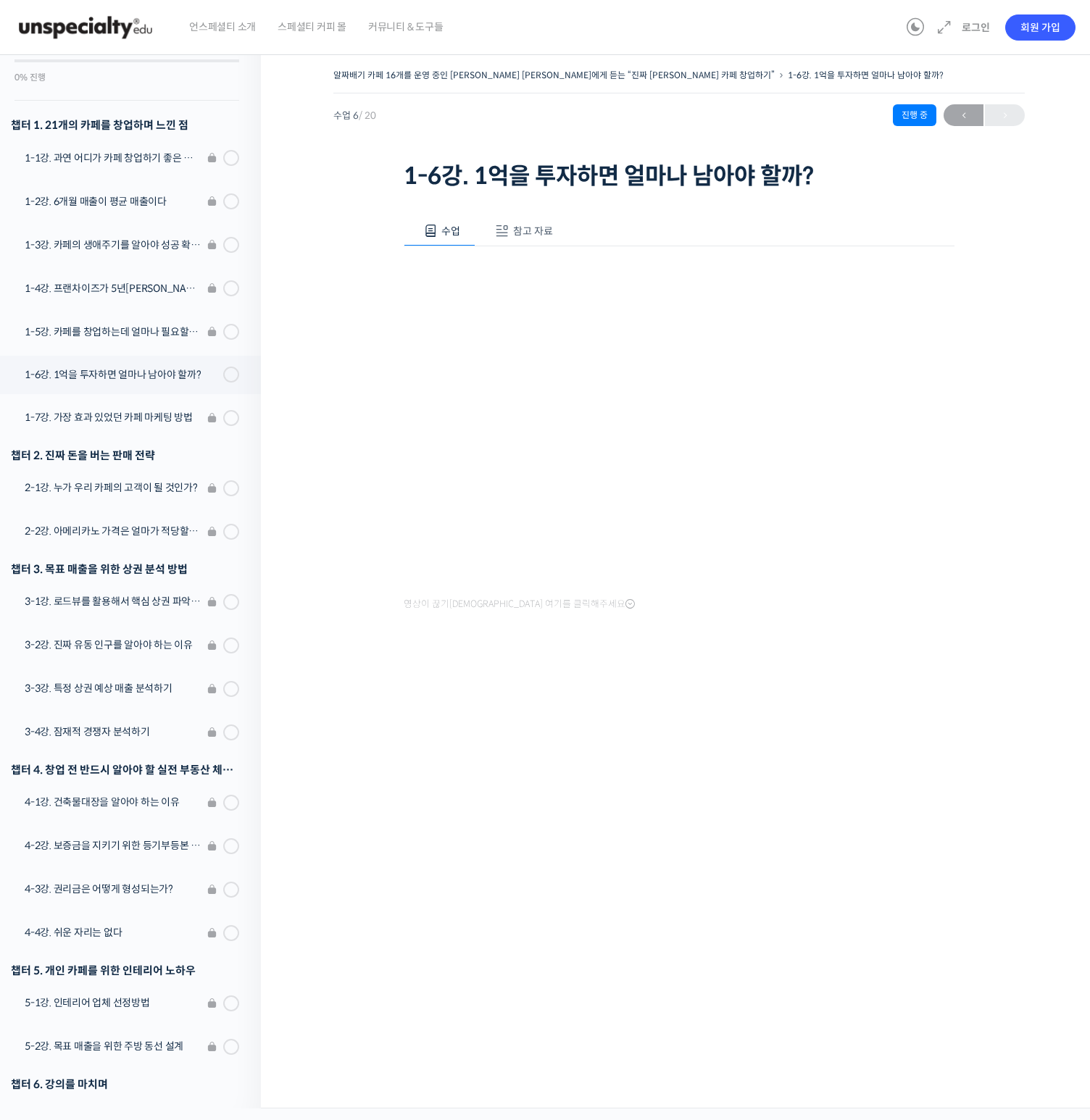
scroll to position [90, 0]
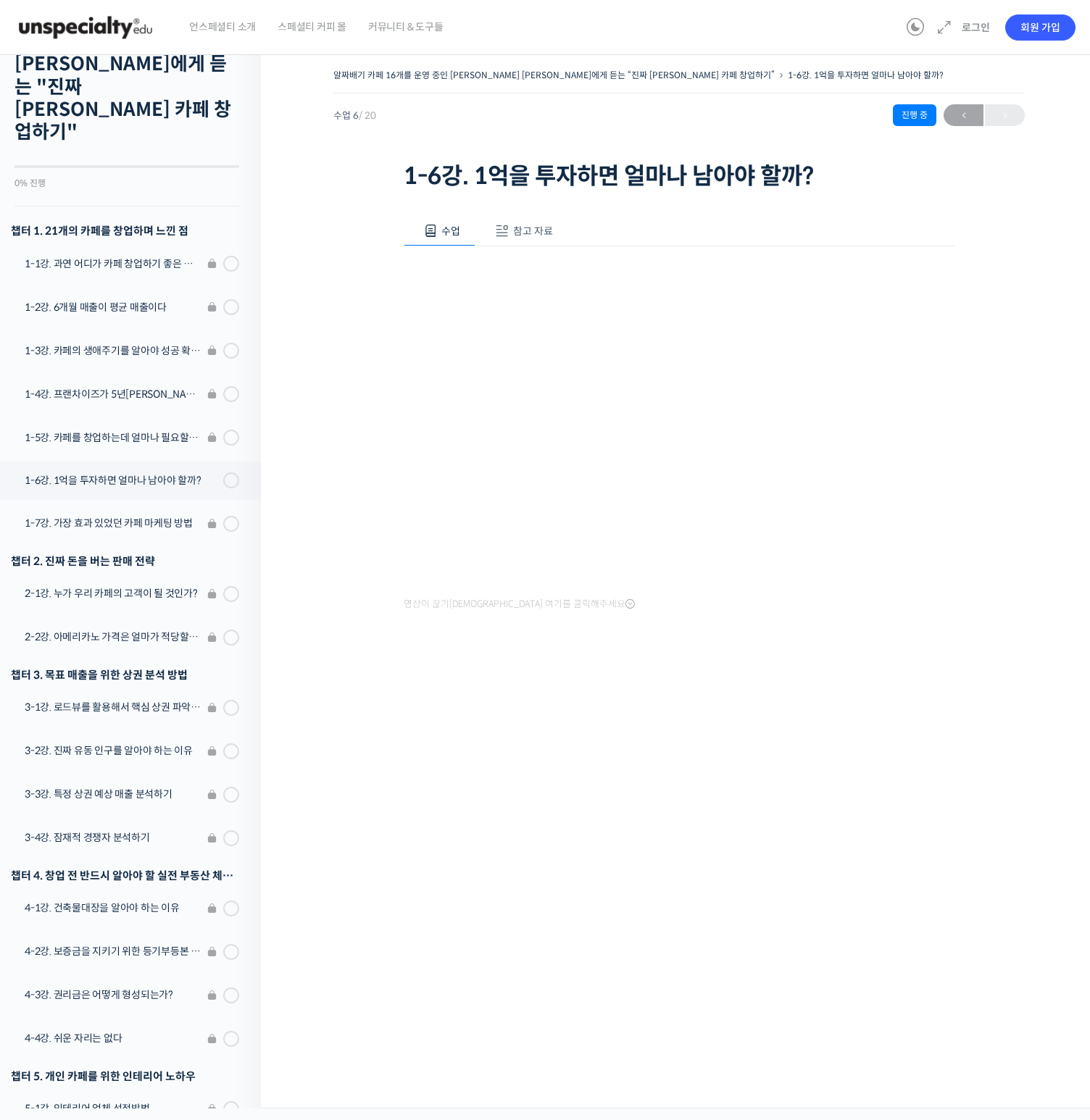
click at [488, 799] on div "알짜배기 카페 16개를 운영 중인 [PERSON_NAME] [PERSON_NAME]에게 듣는 “진짜 [PERSON_NAME] 카페 창업하기” …" at bounding box center [679, 576] width 836 height 1065
